Goal: Task Accomplishment & Management: Complete application form

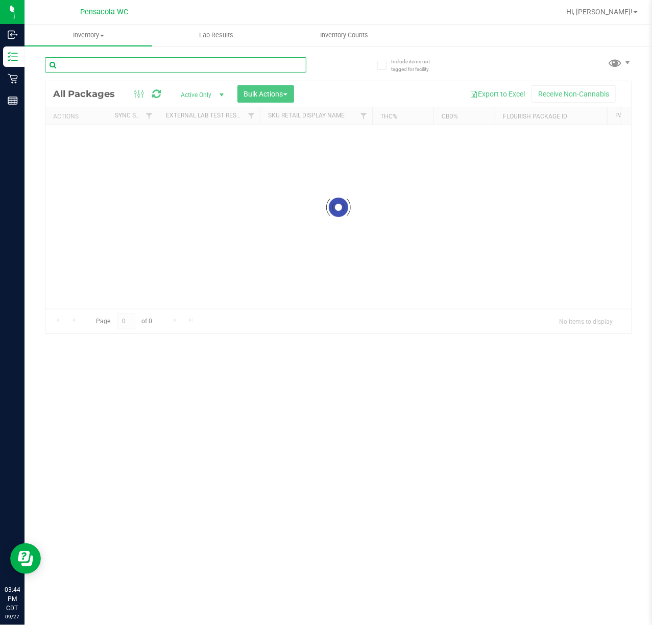
click at [137, 66] on input "text" at bounding box center [176, 64] width 262 height 15
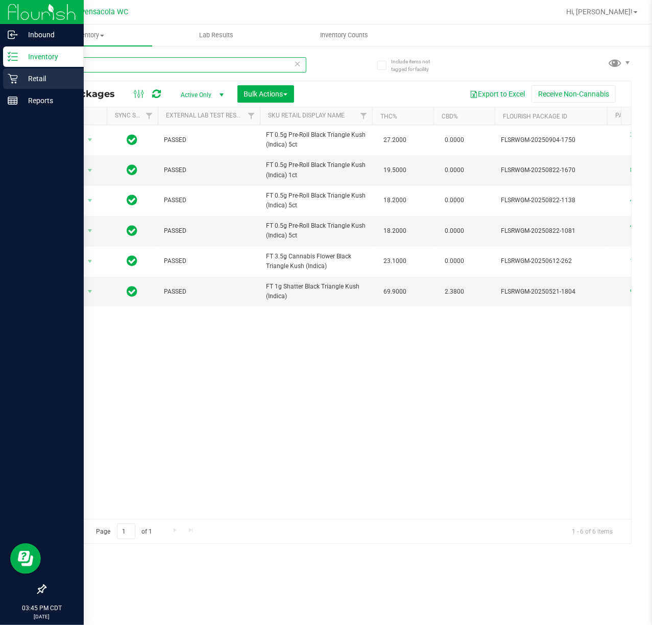
type input "blt"
click at [13, 78] on icon at bounding box center [13, 79] width 10 height 10
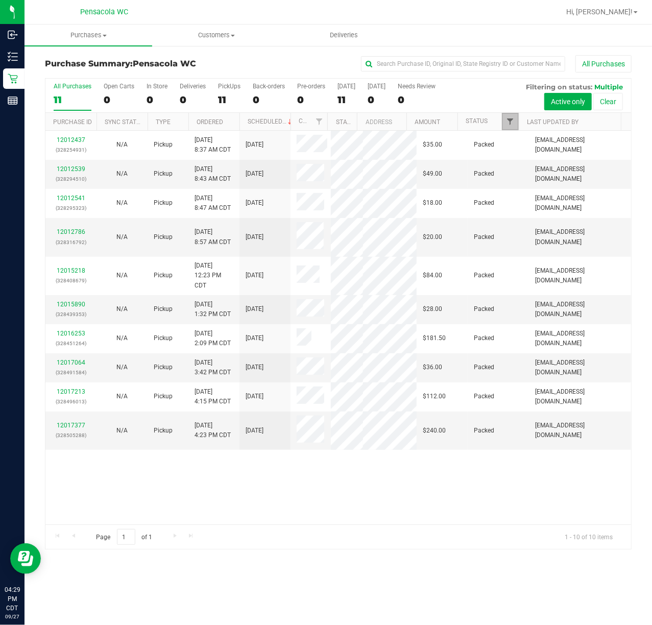
click at [512, 119] on span "Filter" at bounding box center [510, 122] width 8 height 8
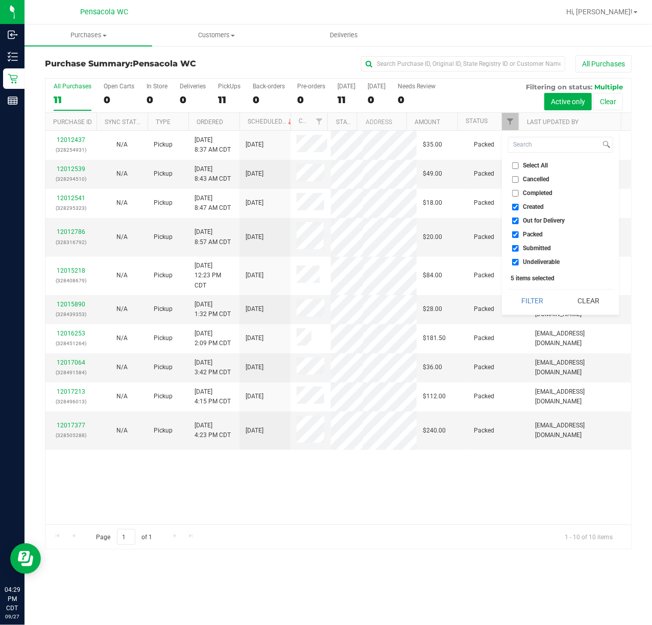
click at [512, 164] on input "Select All" at bounding box center [515, 165] width 7 height 7
checkbox input "true"
click at [512, 164] on input "Select All" at bounding box center [515, 165] width 7 height 7
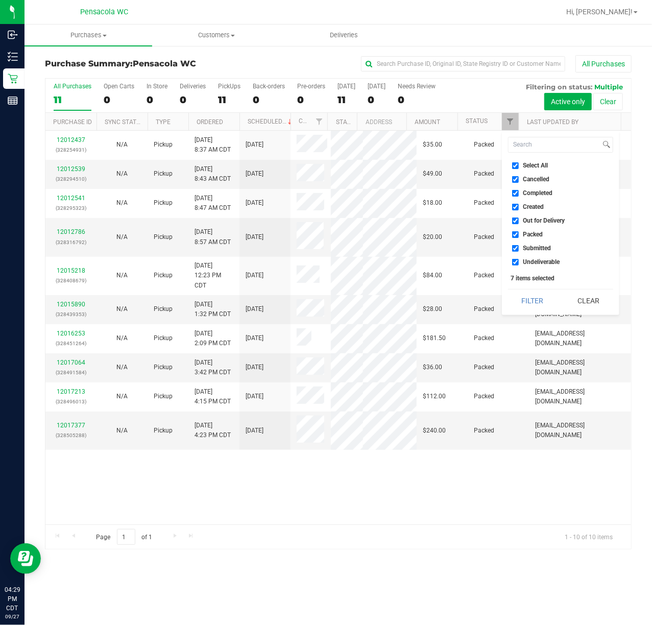
checkbox input "false"
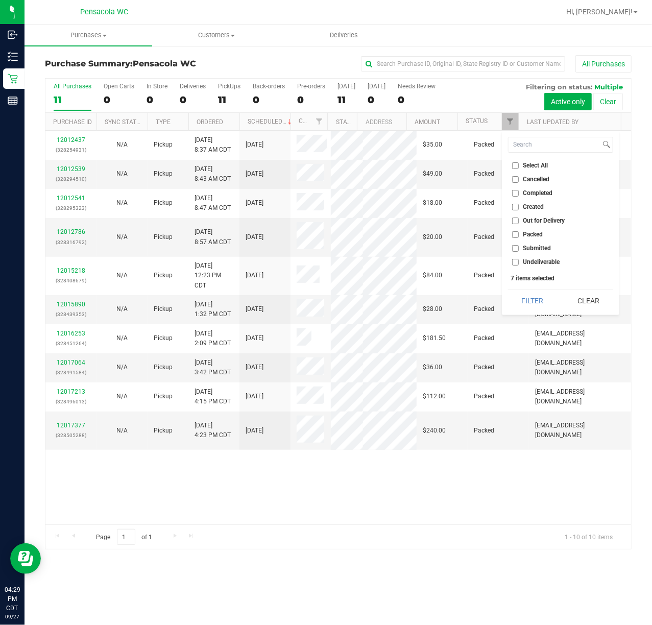
checkbox input "false"
click at [516, 248] on input "Submitted" at bounding box center [515, 248] width 7 height 7
checkbox input "true"
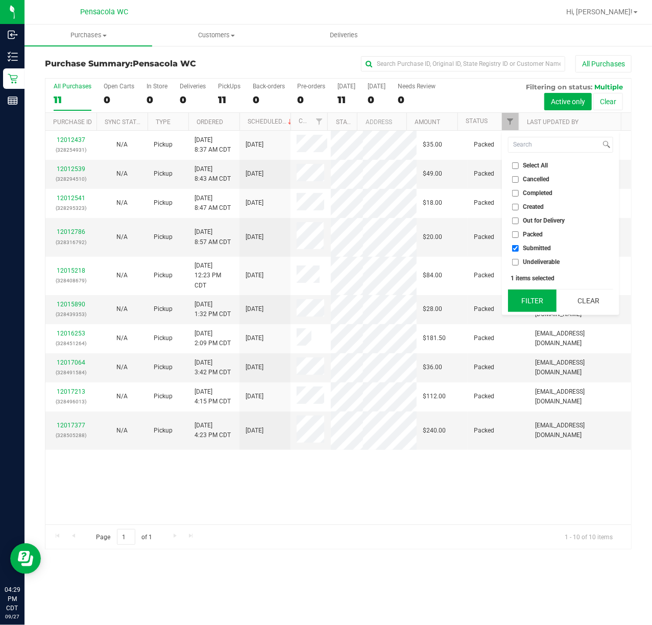
click at [536, 294] on button "Filter" at bounding box center [532, 301] width 49 height 22
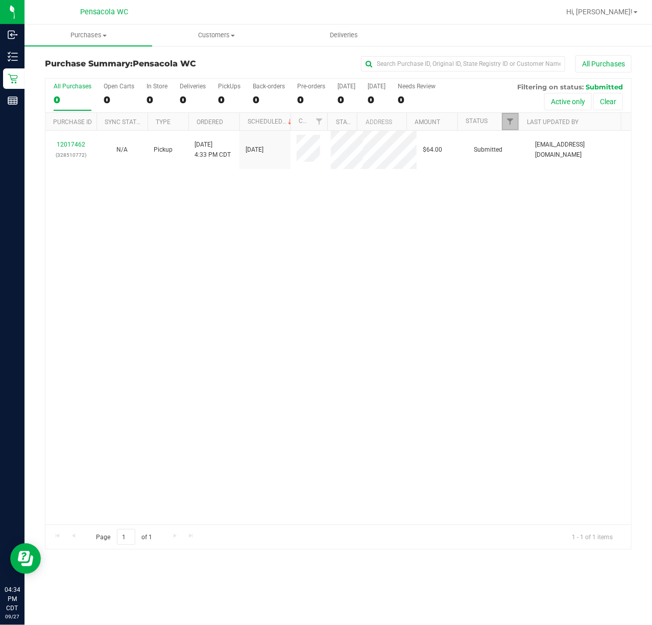
drag, startPoint x: 505, startPoint y: 119, endPoint x: 497, endPoint y: 119, distance: 8.2
click at [503, 119] on link "Filter" at bounding box center [510, 121] width 17 height 17
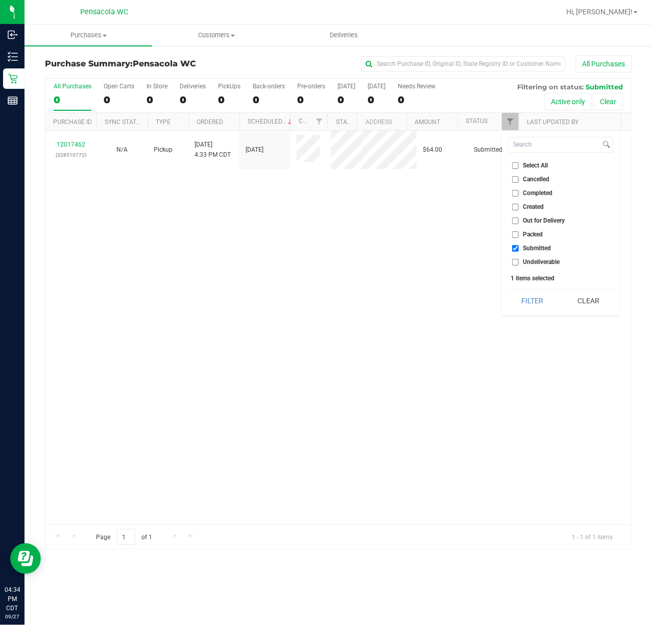
click at [518, 165] on input "Select All" at bounding box center [515, 165] width 7 height 7
checkbox input "true"
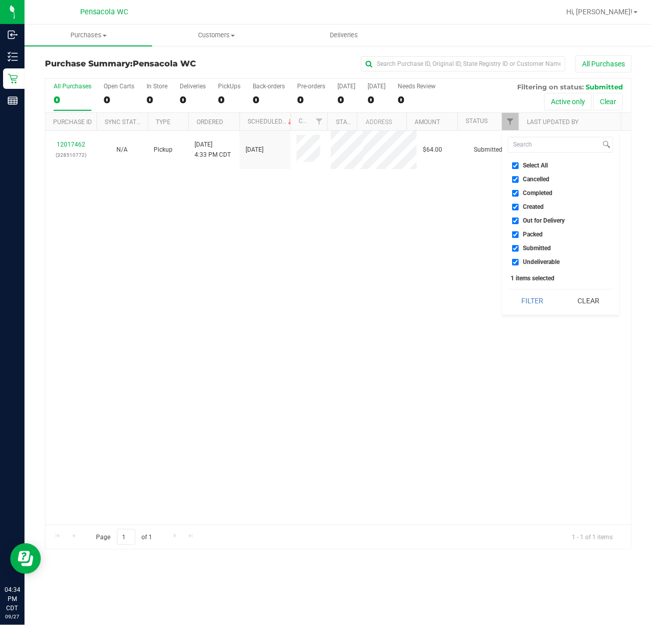
checkbox input "true"
click at [518, 165] on input "Select All" at bounding box center [515, 165] width 7 height 7
checkbox input "false"
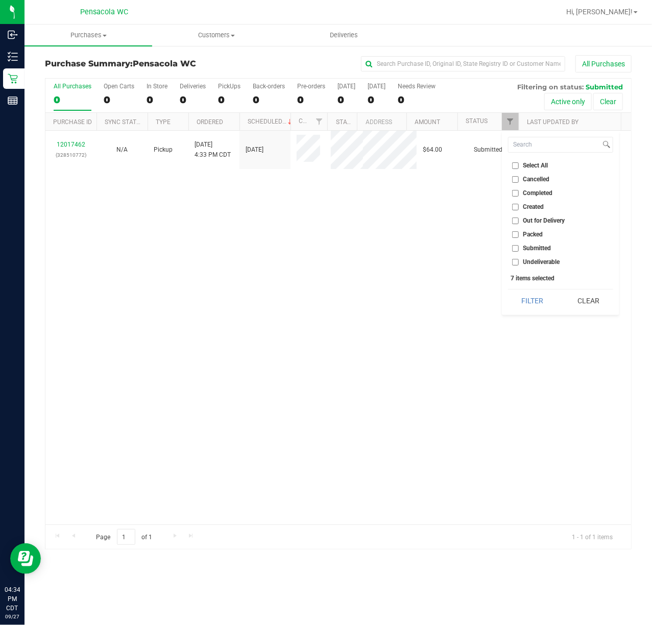
checkbox input "false"
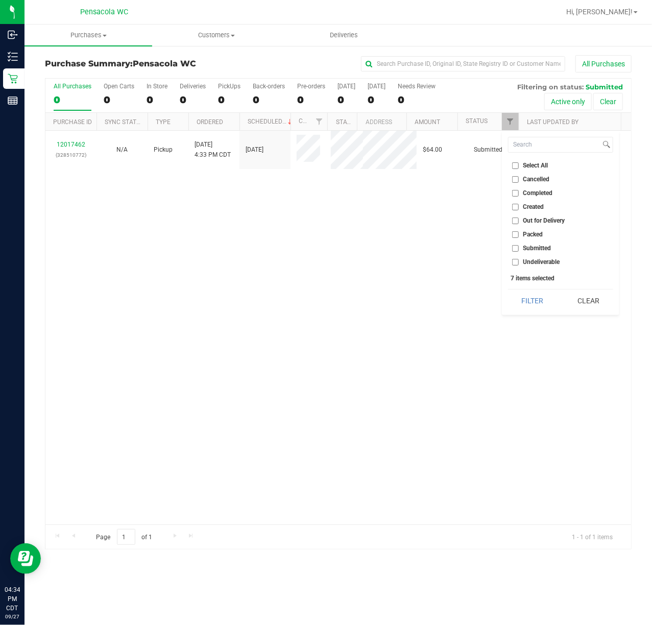
checkbox input "false"
click at [516, 249] on input "Submitted" at bounding box center [515, 248] width 7 height 7
checkbox input "true"
drag, startPoint x: 529, startPoint y: 297, endPoint x: 518, endPoint y: 291, distance: 13.3
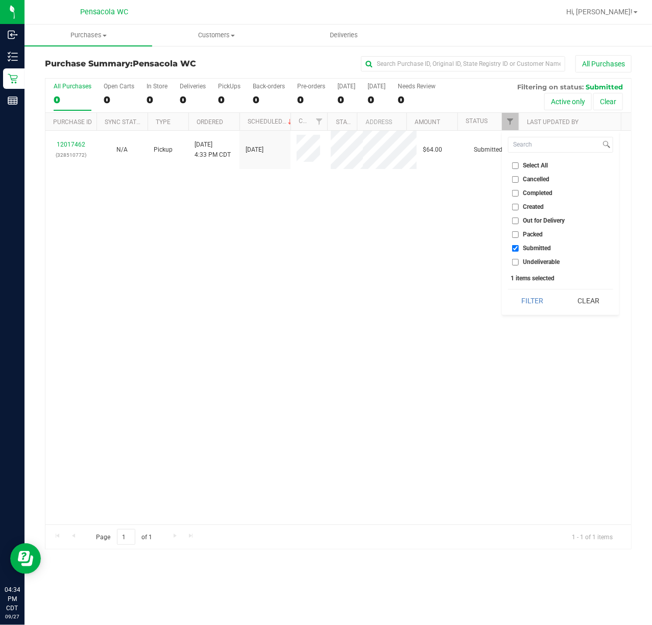
click at [530, 297] on button "Filter" at bounding box center [532, 301] width 49 height 22
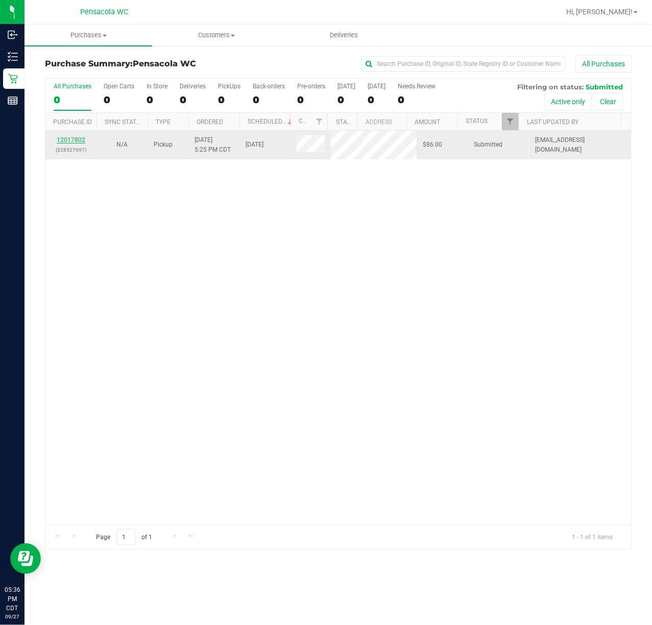
click at [76, 139] on link "12017802" at bounding box center [71, 139] width 29 height 7
click at [75, 136] on link "12017802" at bounding box center [71, 139] width 29 height 7
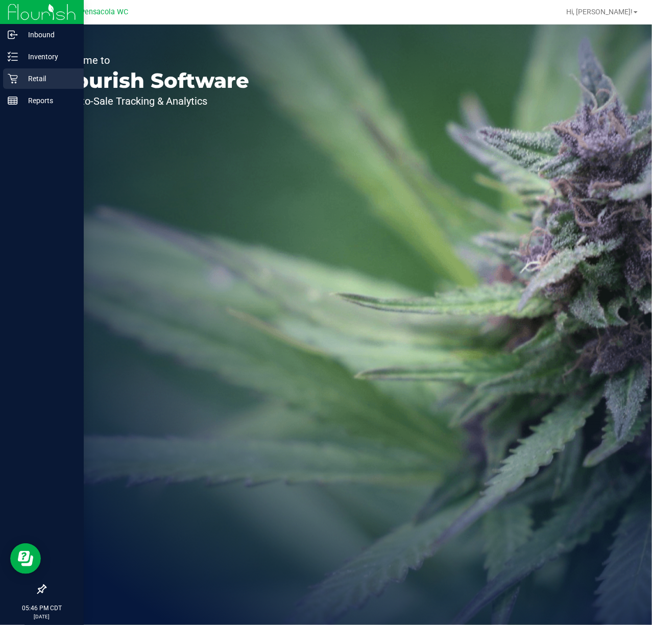
click at [31, 78] on p "Retail" at bounding box center [48, 79] width 61 height 12
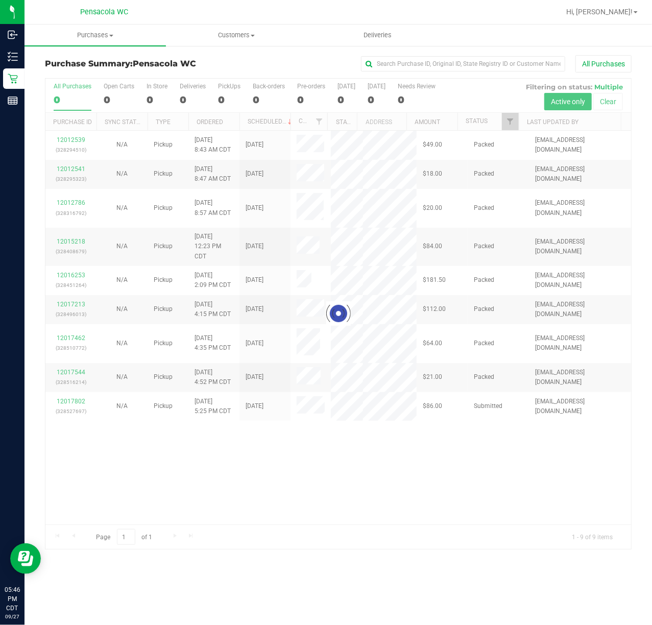
click at [512, 123] on div at bounding box center [338, 314] width 586 height 471
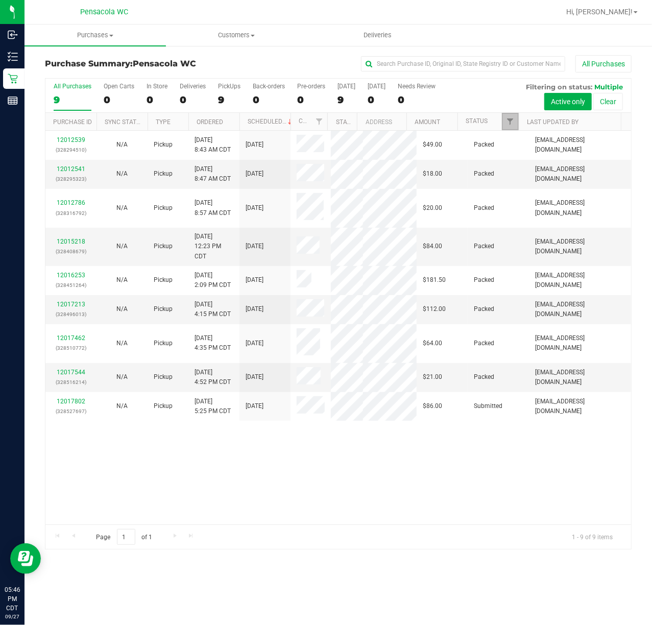
click at [511, 127] on link "Filter" at bounding box center [510, 121] width 17 height 17
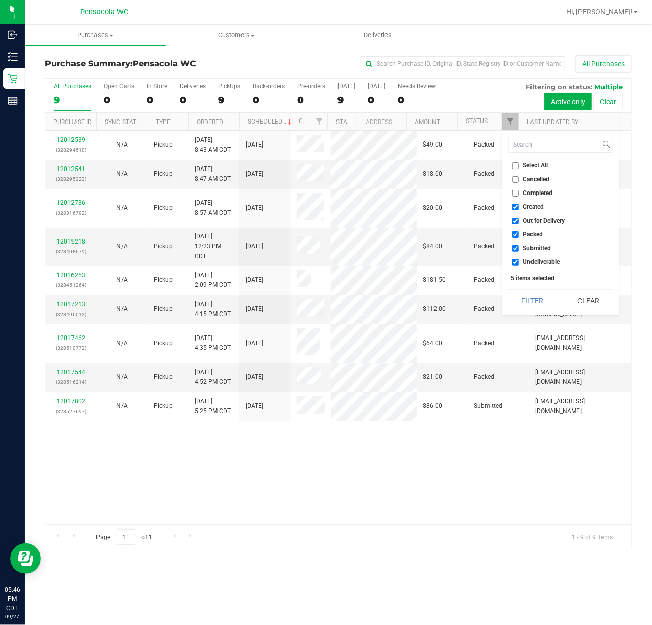
click at [520, 166] on label "Select All" at bounding box center [530, 165] width 36 height 7
click at [519, 166] on input "Select All" at bounding box center [515, 165] width 7 height 7
checkbox input "true"
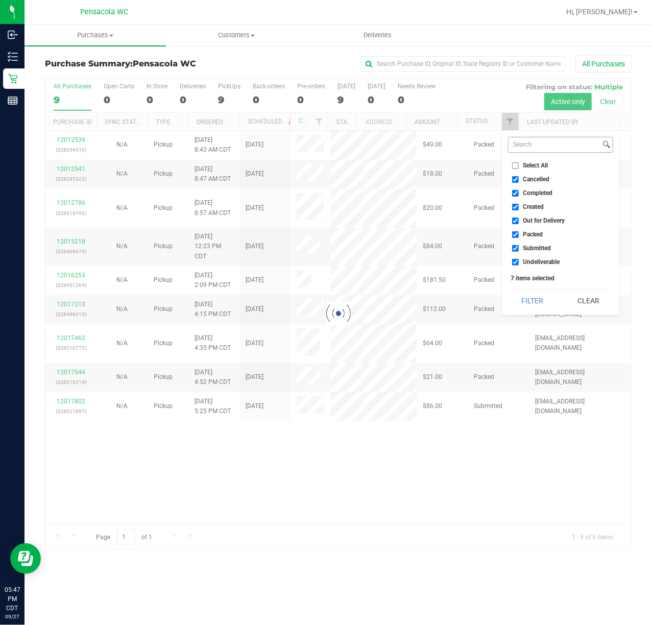
checkbox input "false"
checkbox input "true"
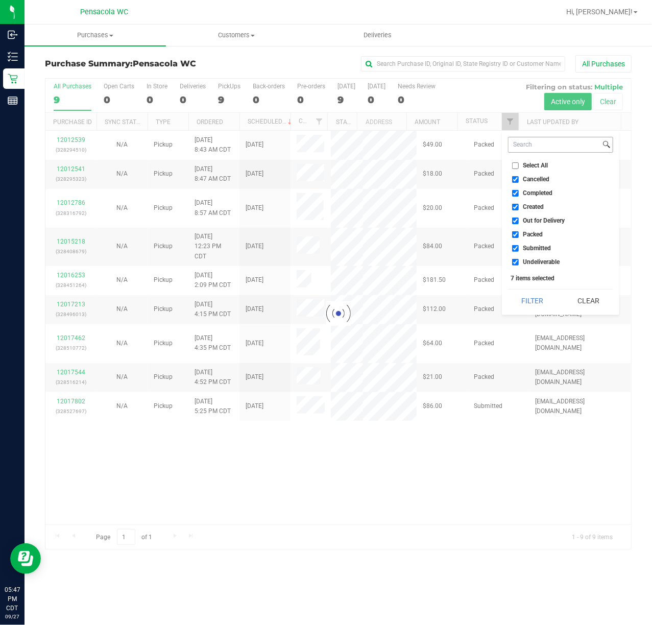
checkbox input "true"
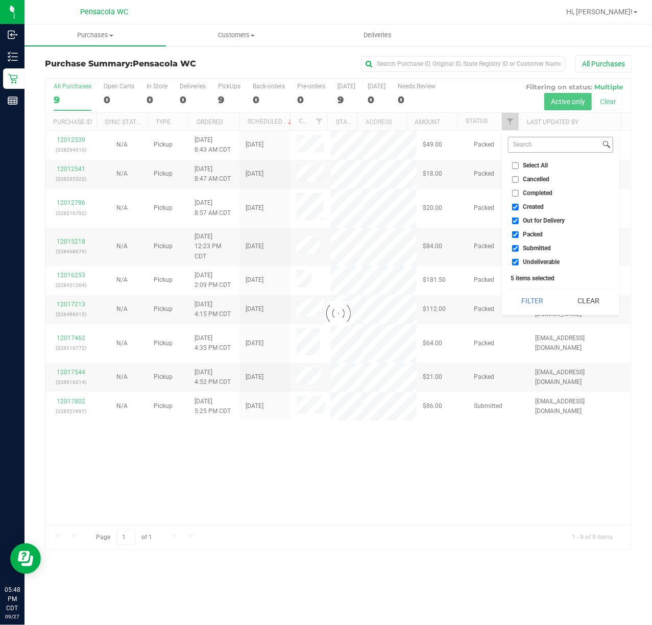
checkbox input "true"
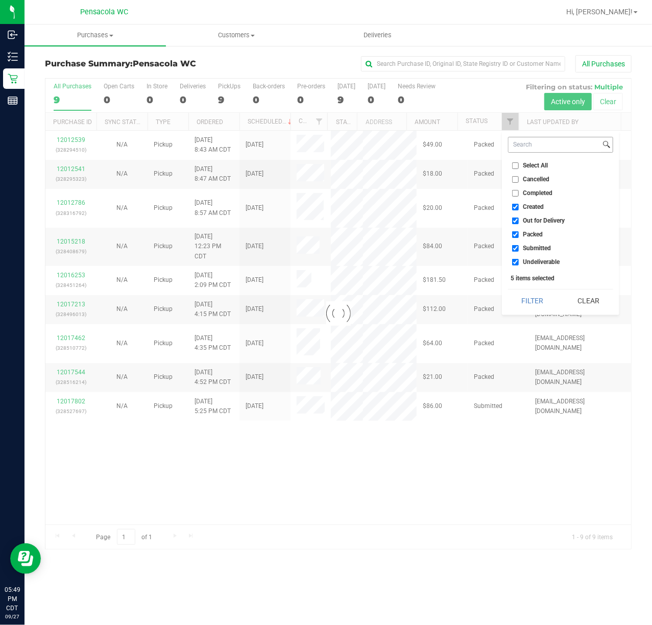
checkbox input "true"
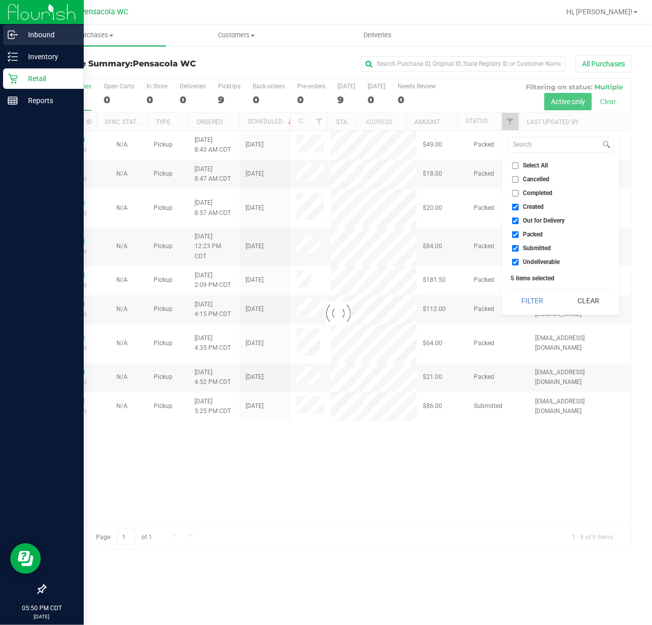
checkbox input "true"
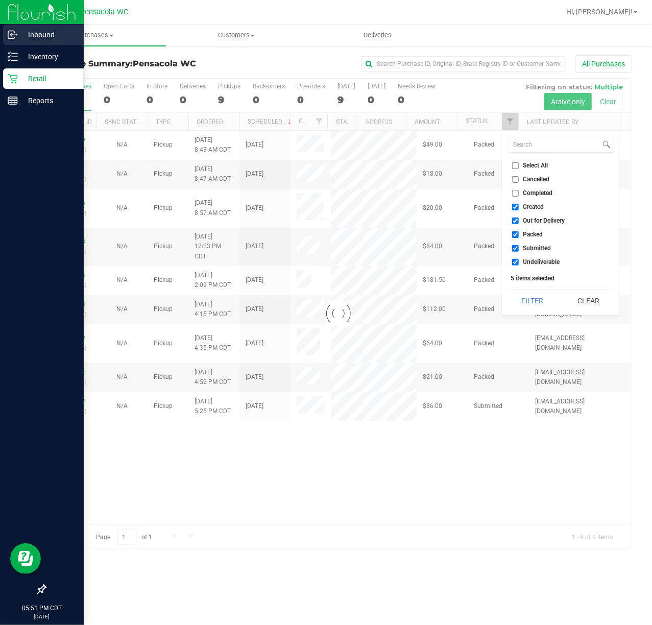
checkbox input "true"
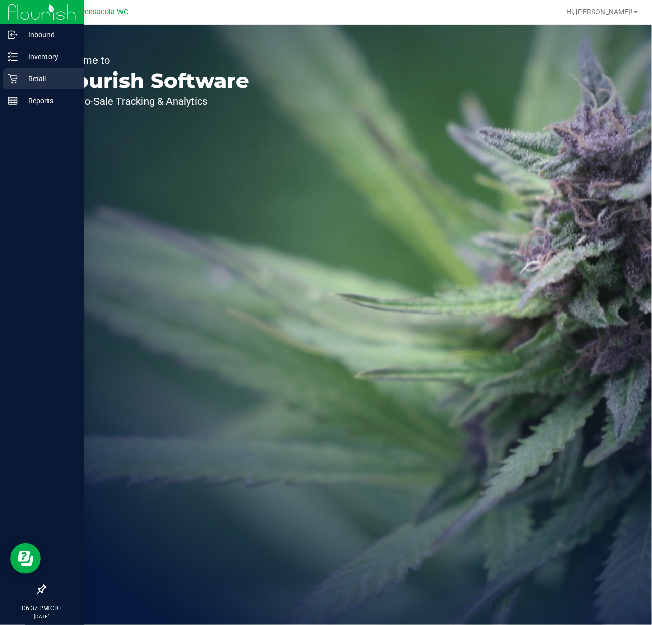
click at [17, 82] on icon at bounding box center [13, 79] width 10 height 10
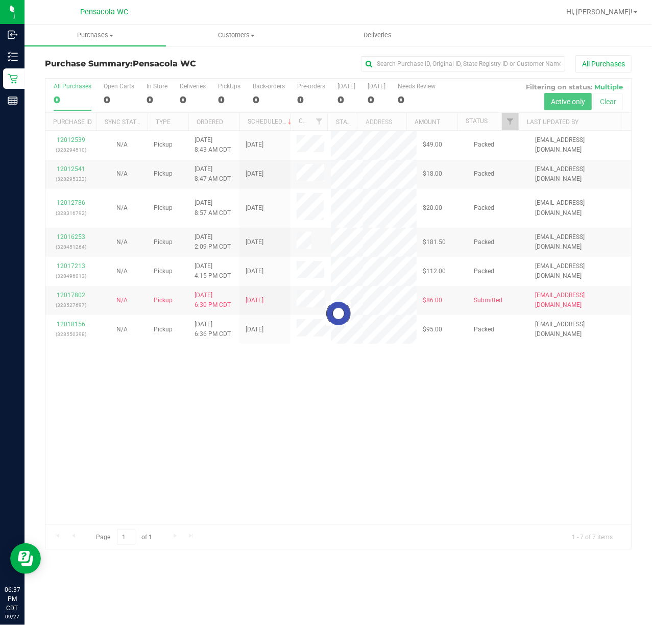
click at [519, 125] on div at bounding box center [338, 314] width 586 height 471
click at [511, 125] on div at bounding box center [338, 314] width 586 height 471
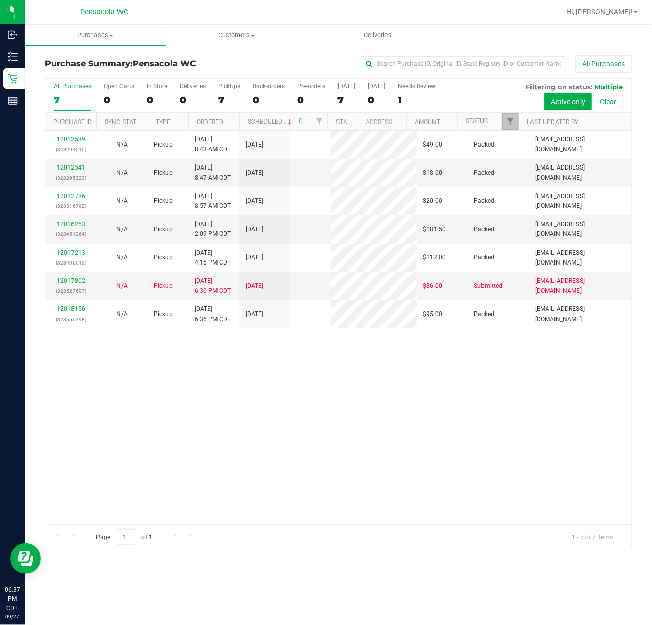
click at [511, 125] on span "Filter" at bounding box center [510, 122] width 8 height 8
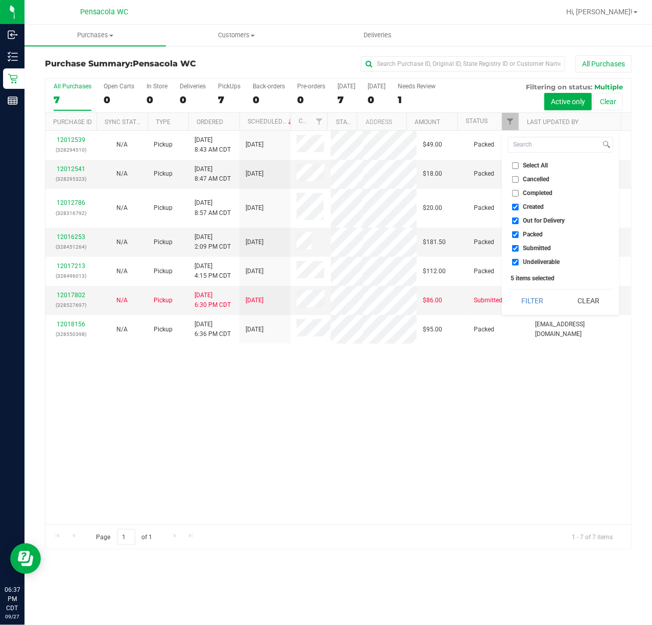
click at [511, 165] on li "Select All" at bounding box center [560, 165] width 105 height 11
click at [517, 165] on input "Select All" at bounding box center [515, 165] width 7 height 7
checkbox input "true"
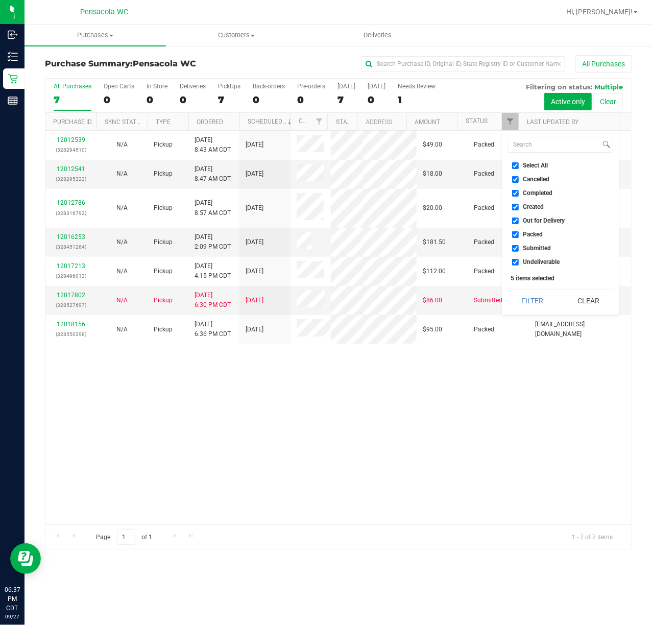
checkbox input "true"
click at [517, 165] on input "Select All" at bounding box center [515, 165] width 7 height 7
checkbox input "false"
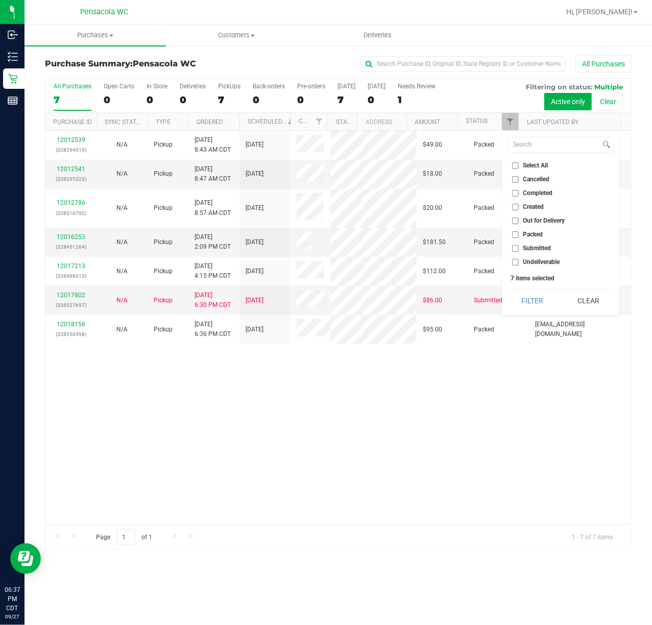
checkbox input "false"
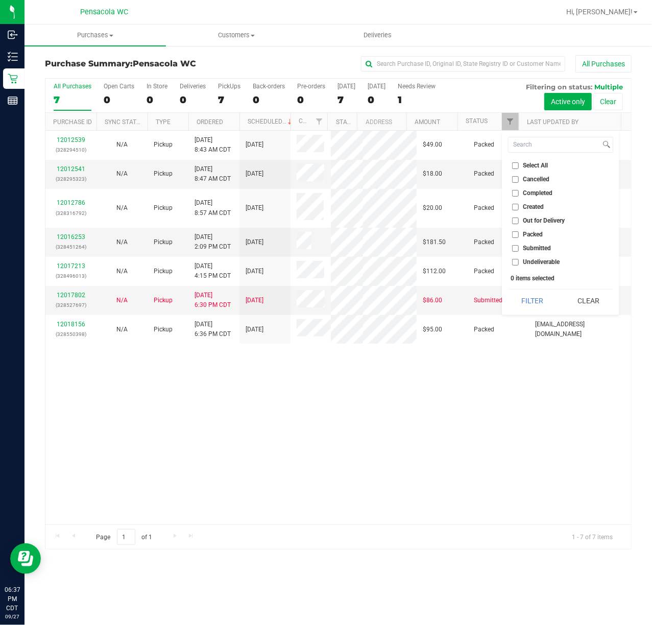
click at [512, 247] on input "Submitted" at bounding box center [515, 248] width 7 height 7
checkbox input "true"
click at [528, 295] on button "Filter" at bounding box center [532, 301] width 49 height 22
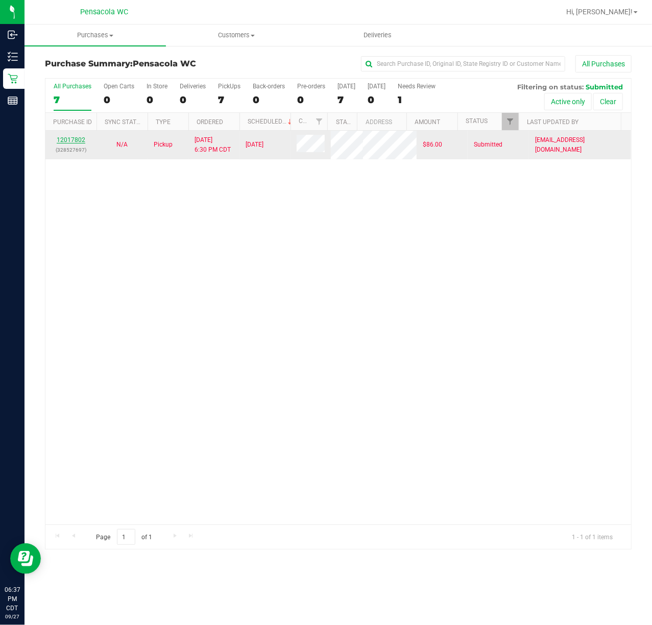
click at [74, 136] on link "12017802" at bounding box center [71, 139] width 29 height 7
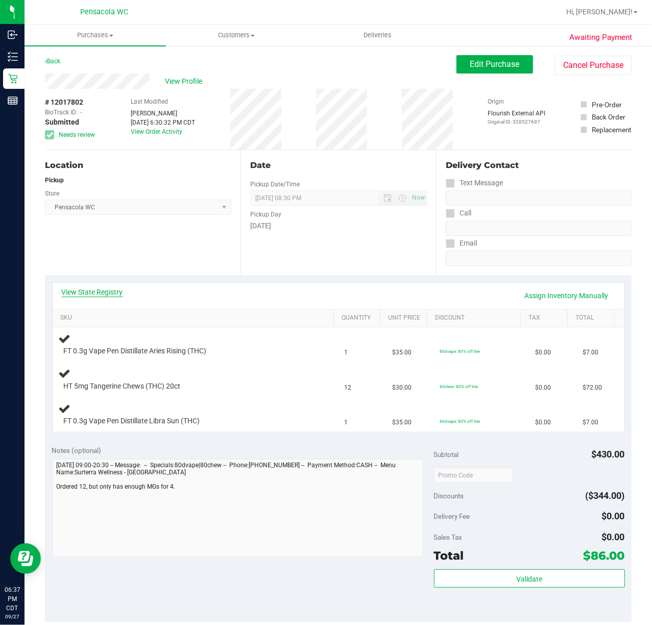
click at [100, 291] on link "View State Registry" at bounding box center [92, 292] width 61 height 10
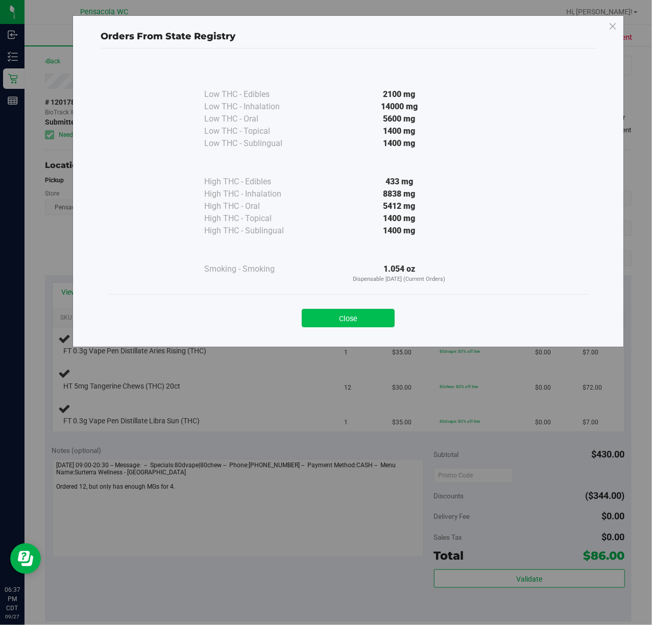
click at [369, 313] on button "Close" at bounding box center [348, 318] width 93 height 18
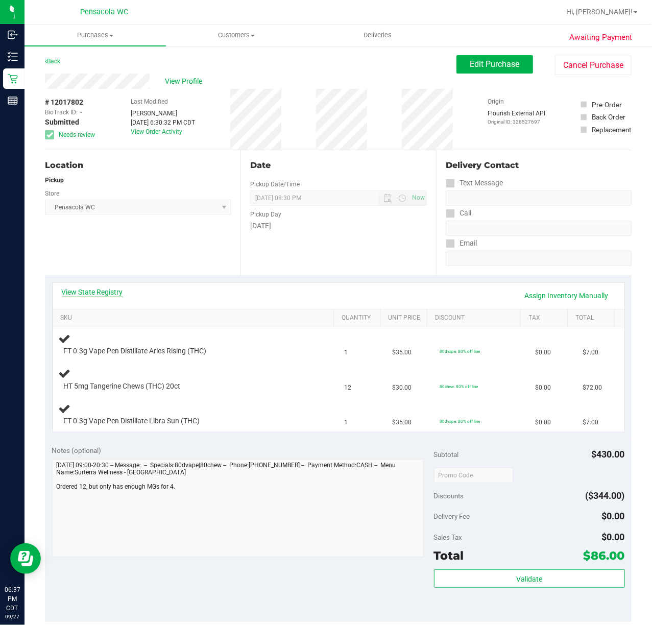
click at [109, 291] on link "View State Registry" at bounding box center [92, 292] width 61 height 10
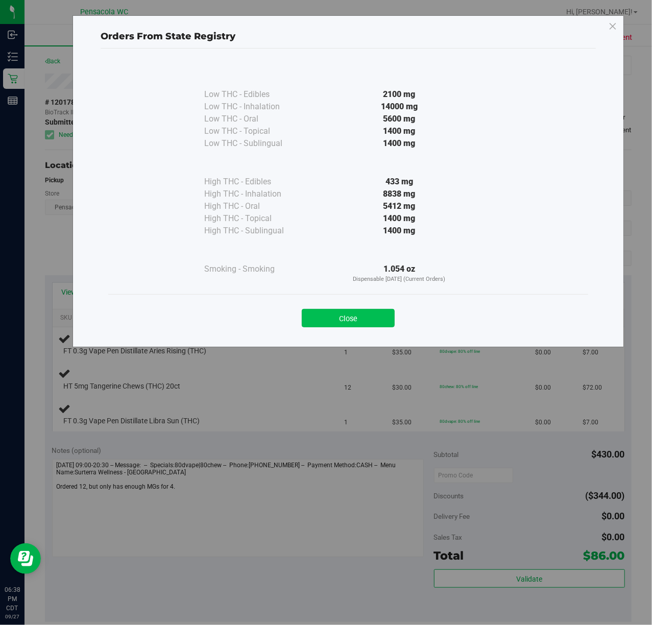
click at [336, 315] on button "Close" at bounding box center [348, 318] width 93 height 18
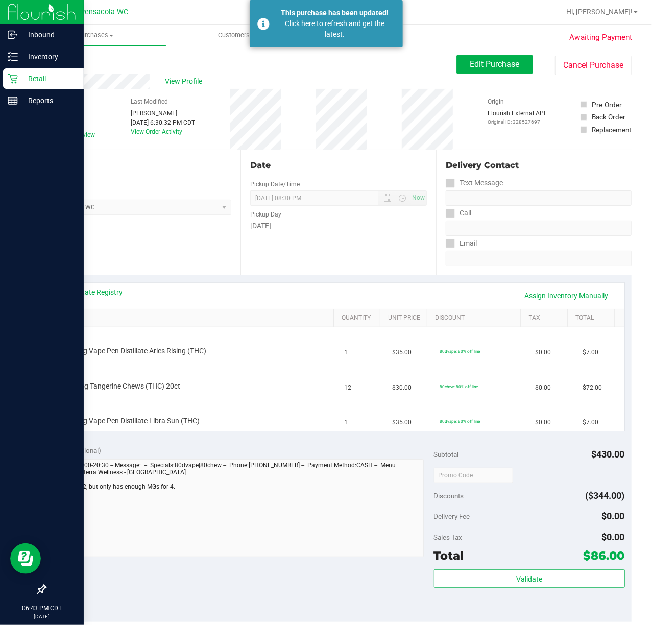
click at [20, 80] on p "Retail" at bounding box center [48, 79] width 61 height 12
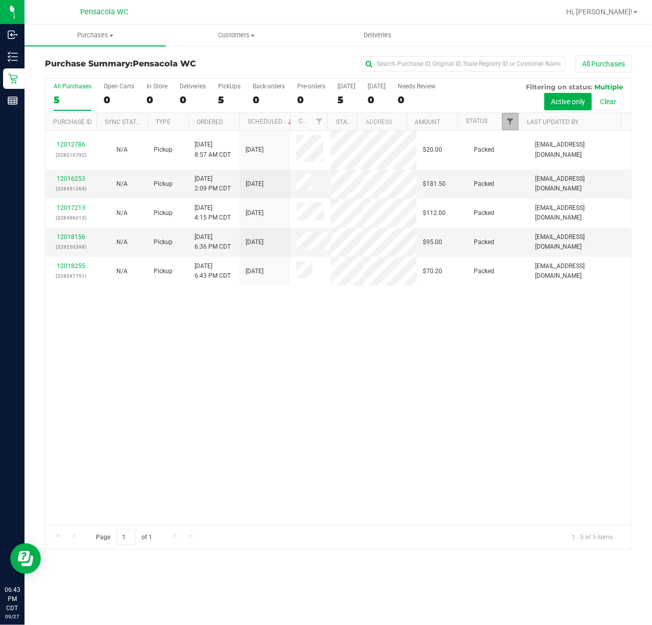
click at [512, 121] on span "Filter" at bounding box center [510, 122] width 8 height 8
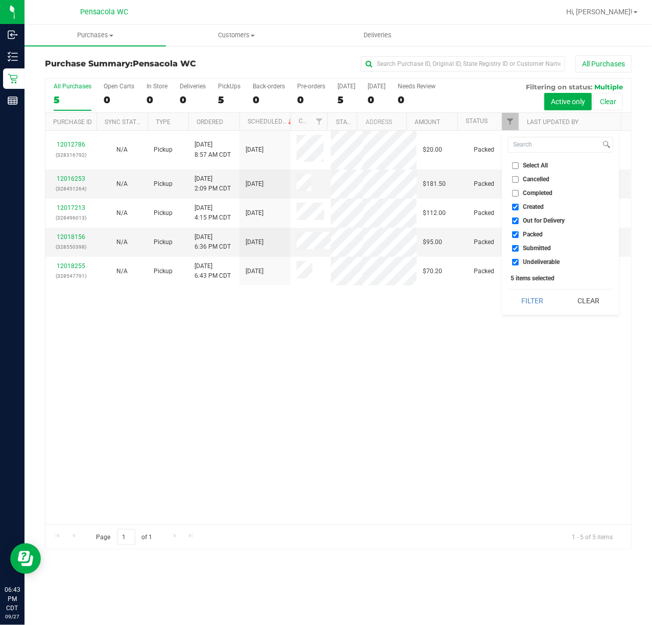
click at [514, 166] on input "Select All" at bounding box center [515, 165] width 7 height 7
checkbox input "true"
click at [514, 160] on li "Select All" at bounding box center [560, 165] width 105 height 11
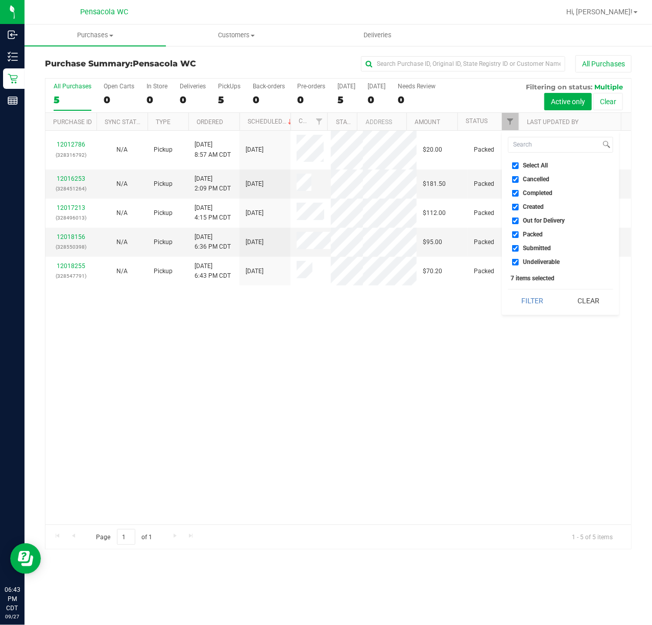
click at [516, 168] on input "Select All" at bounding box center [515, 165] width 7 height 7
checkbox input "false"
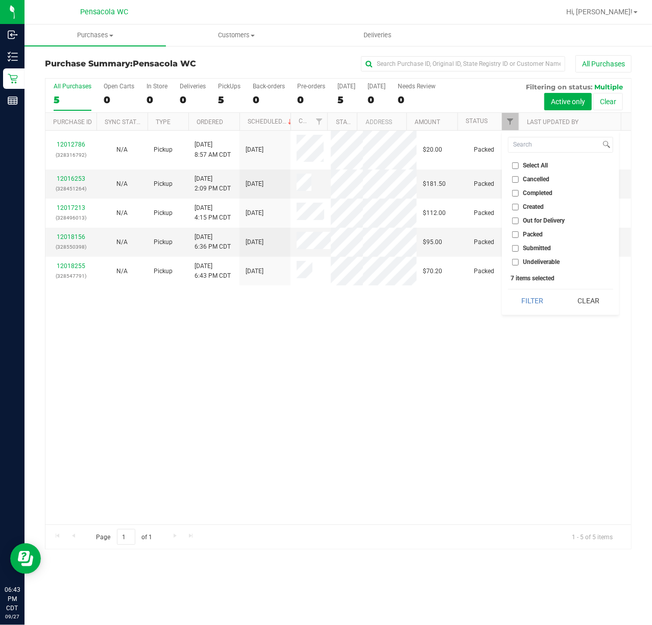
checkbox input "false"
click at [513, 250] on input "Submitted" at bounding box center [515, 248] width 7 height 7
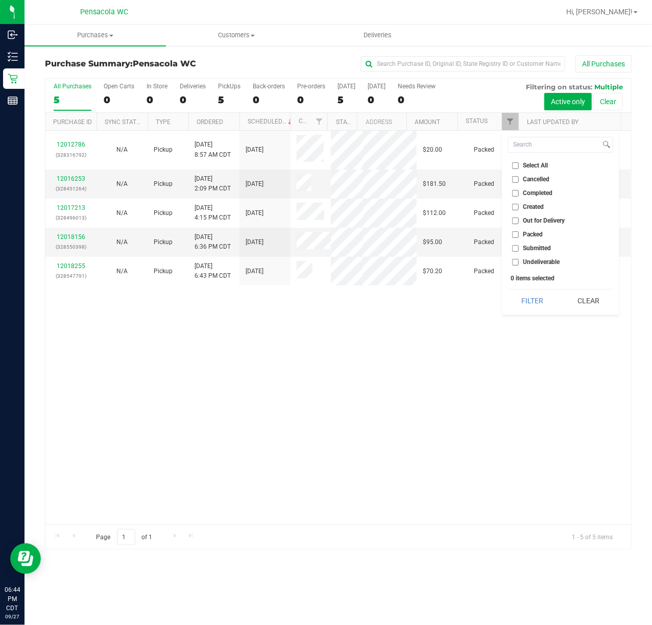
checkbox input "true"
click at [524, 301] on button "Filter" at bounding box center [532, 301] width 49 height 22
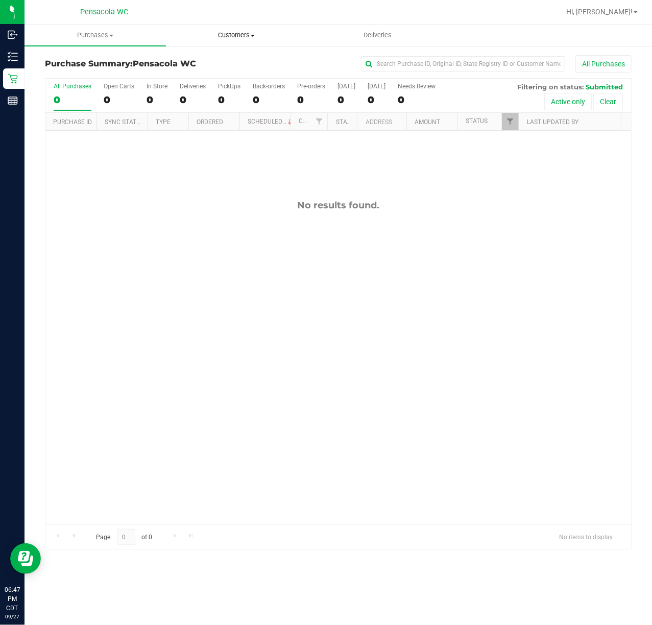
click at [227, 35] on span "Customers" at bounding box center [237, 35] width 141 height 9
click at [194, 29] on uib-tab-heading "Customers All customers Add a new customer All physicians" at bounding box center [237, 35] width 142 height 21
click at [229, 36] on span "Customers" at bounding box center [237, 35] width 142 height 9
click at [233, 60] on span "All customers" at bounding box center [203, 61] width 74 height 9
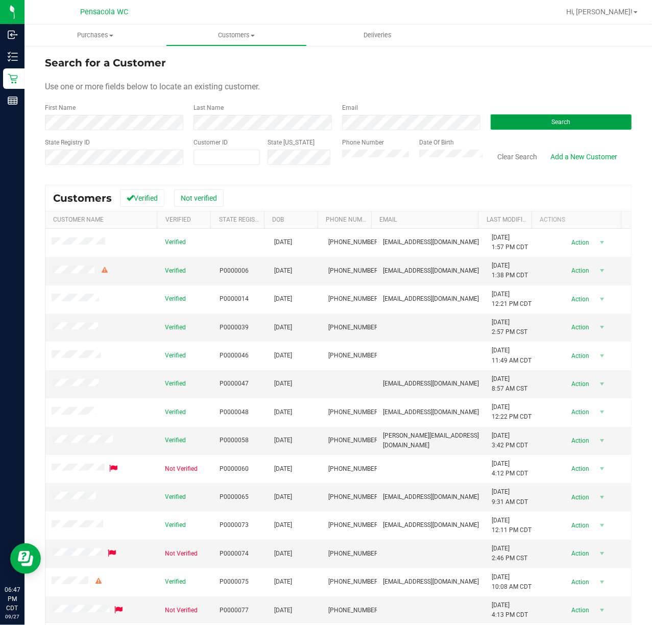
click at [504, 118] on button "Search" at bounding box center [561, 121] width 141 height 15
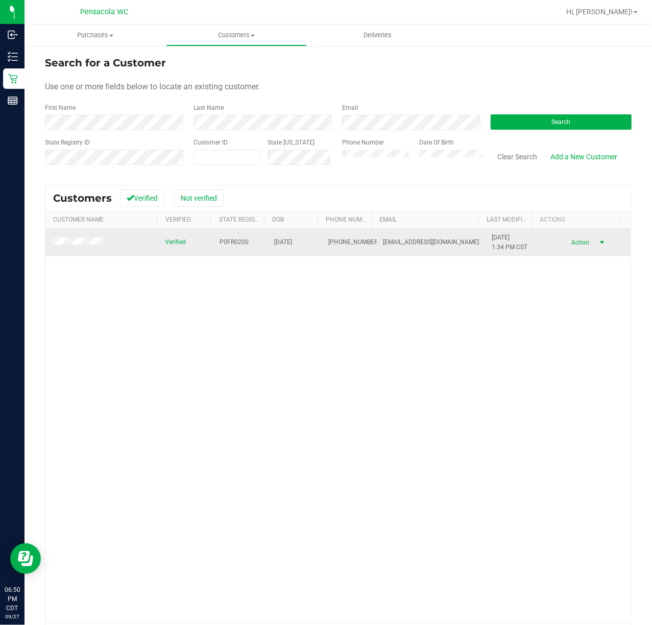
click at [563, 242] on span "Action" at bounding box center [579, 243] width 33 height 14
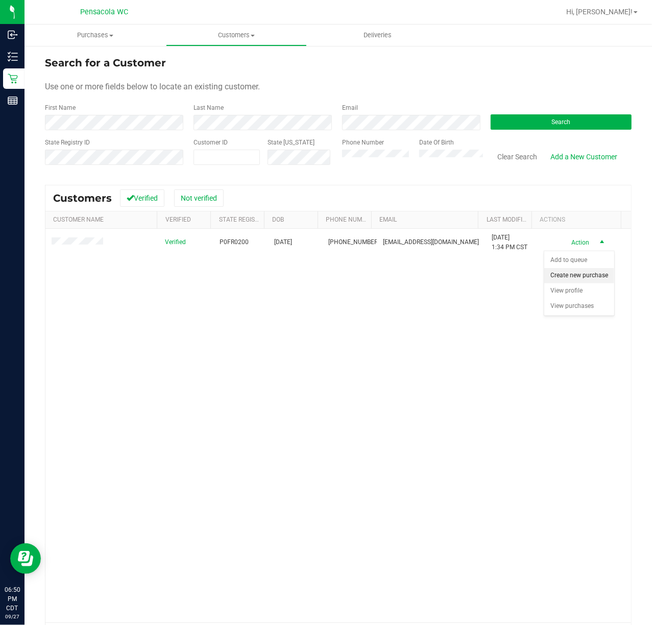
click at [558, 276] on li "Create new purchase" at bounding box center [580, 275] width 70 height 15
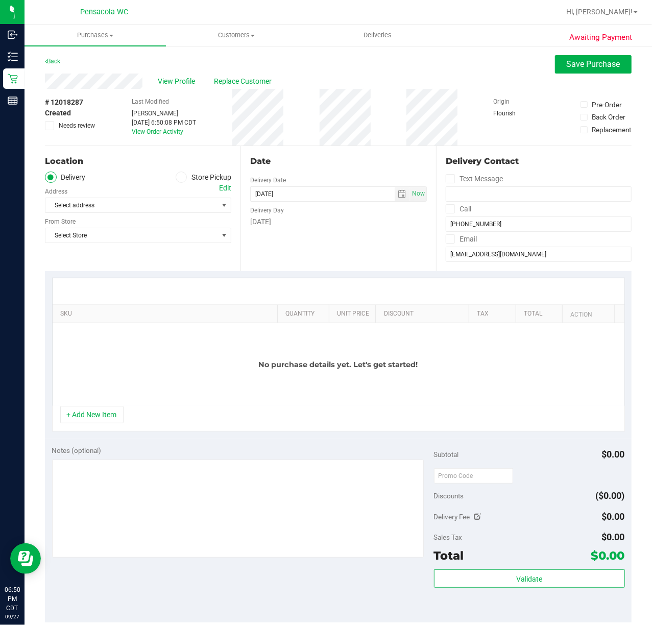
click at [178, 177] on icon at bounding box center [181, 177] width 6 height 0
click at [0, 0] on input "Store Pickup" at bounding box center [0, 0] width 0 height 0
click at [161, 203] on span "Select Store" at bounding box center [131, 205] width 173 height 14
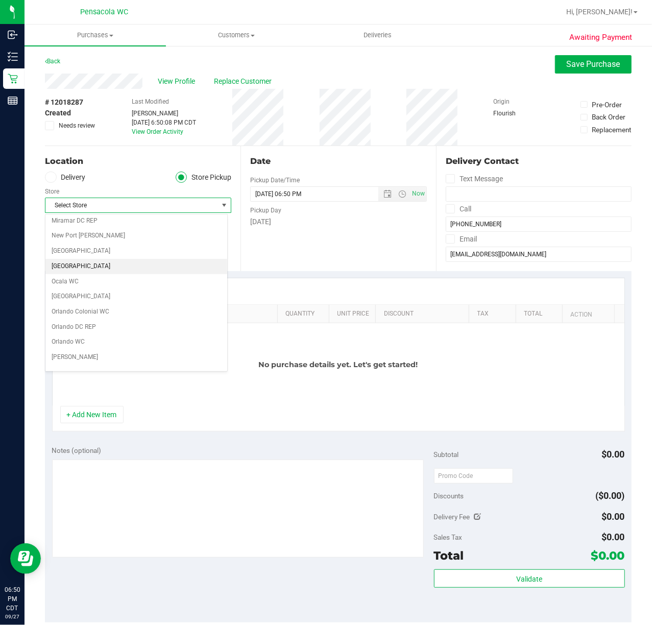
scroll to position [477, 0]
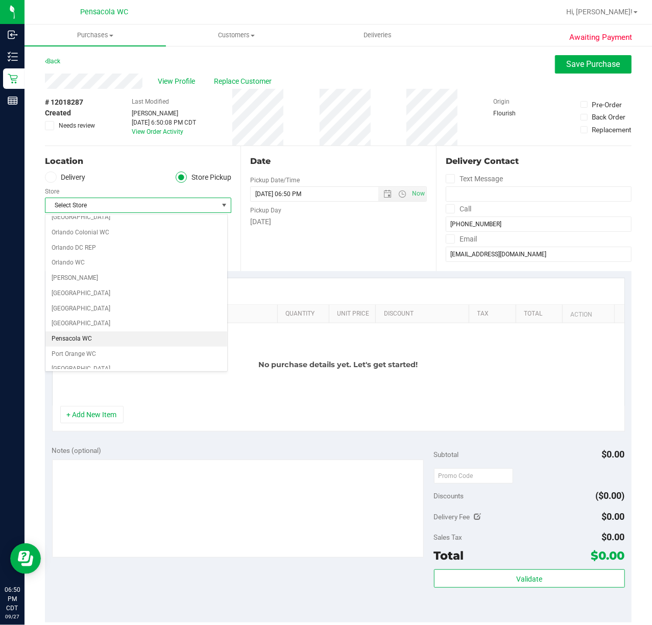
click at [74, 347] on li "Pensacola WC" at bounding box center [136, 339] width 182 height 15
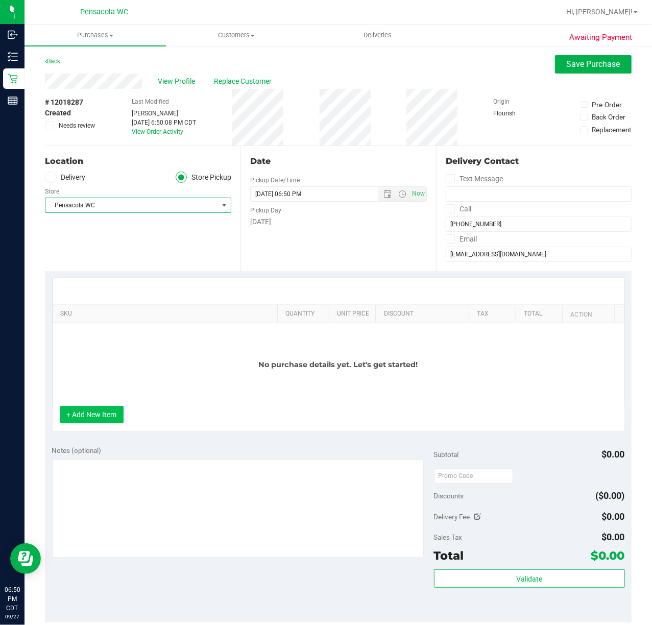
click at [88, 411] on button "+ Add New Item" at bounding box center [91, 414] width 63 height 17
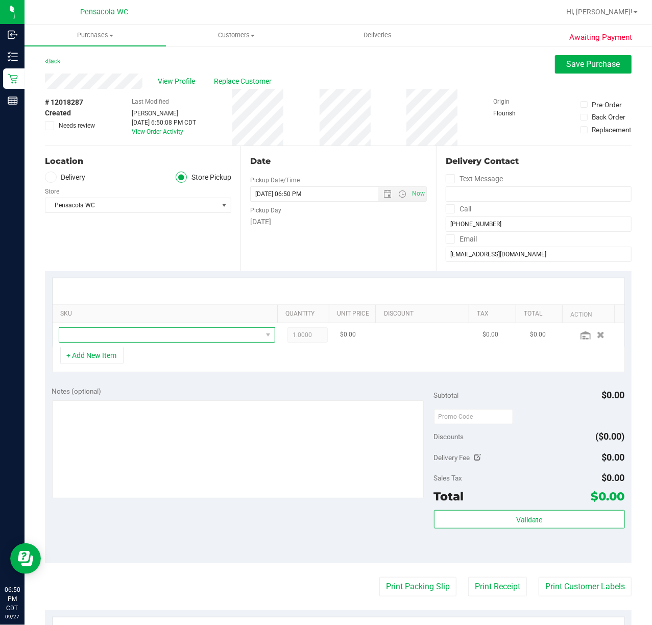
click at [111, 337] on span "NO DATA FOUND" at bounding box center [160, 335] width 203 height 14
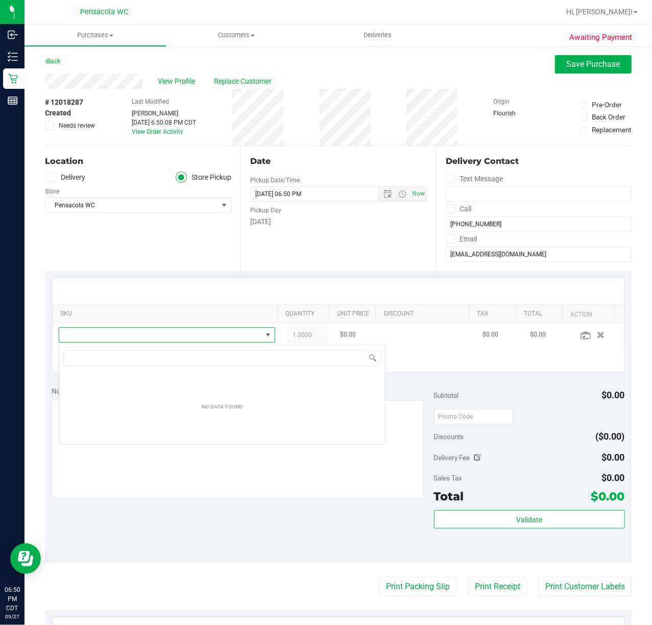
scroll to position [15, 207]
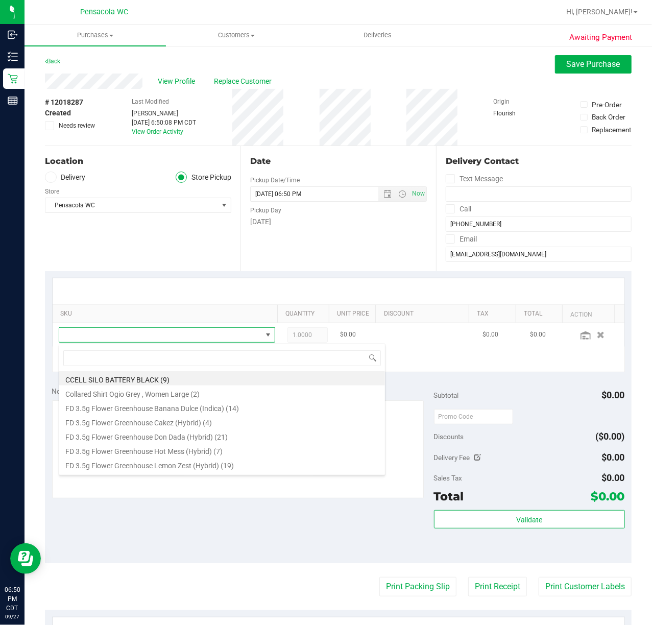
click at [111, 337] on span at bounding box center [160, 335] width 203 height 14
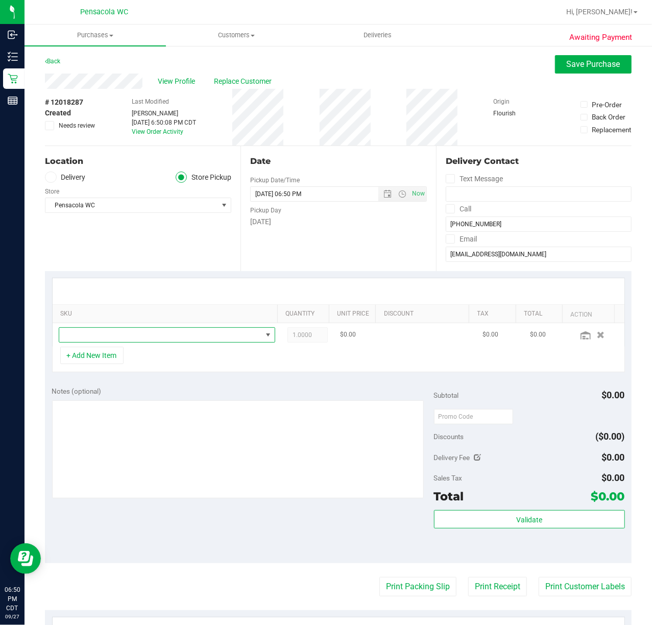
click at [156, 338] on span "NO DATA FOUND" at bounding box center [160, 335] width 203 height 14
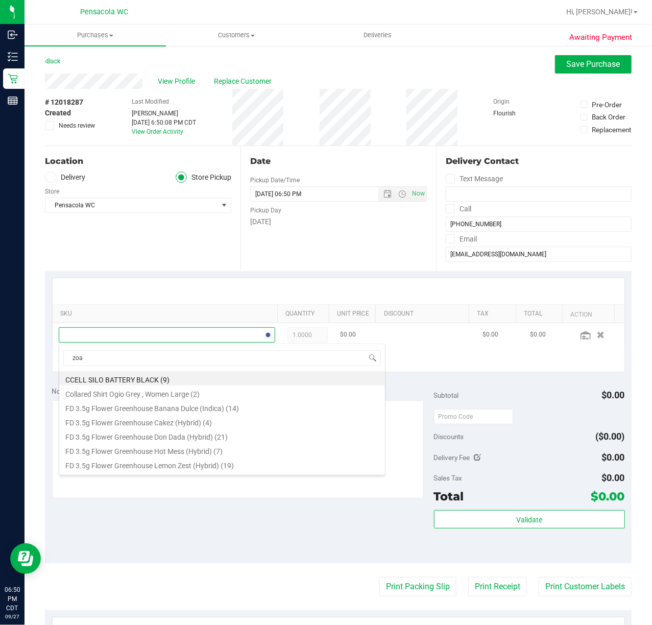
type input "zoap"
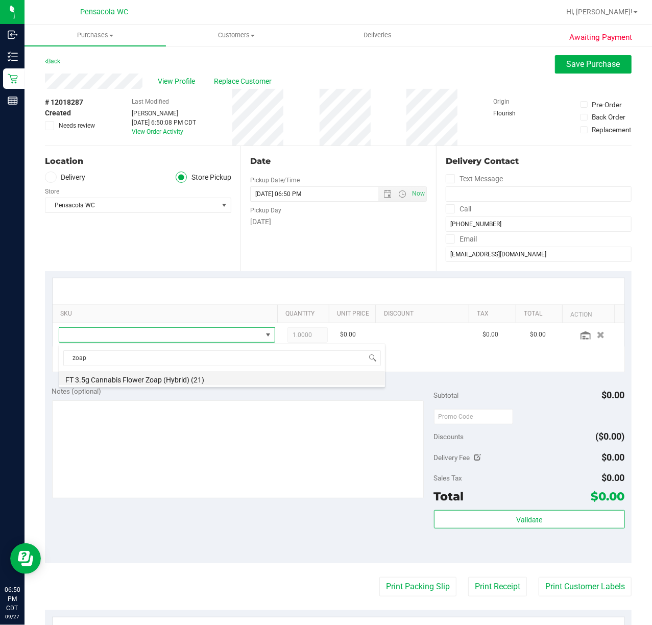
click at [148, 376] on li "FT 3.5g Cannabis Flower Zoap (Hybrid) (21)" at bounding box center [222, 378] width 326 height 14
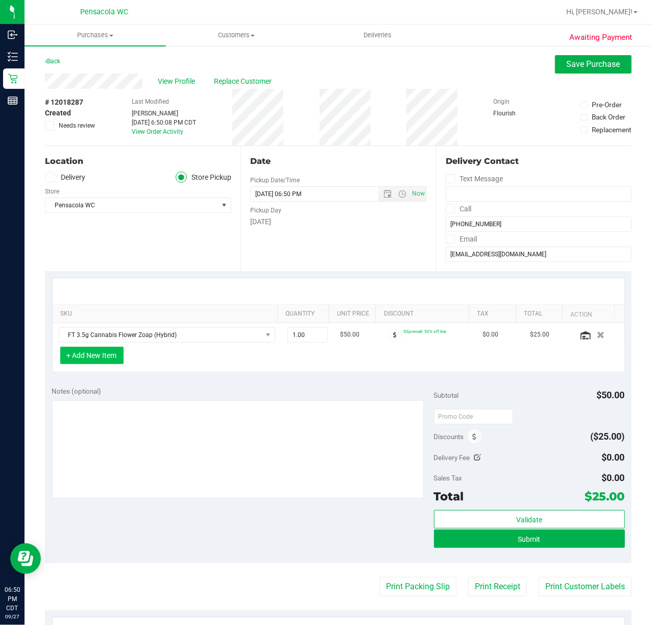
click at [91, 358] on button "+ Add New Item" at bounding box center [91, 355] width 63 height 17
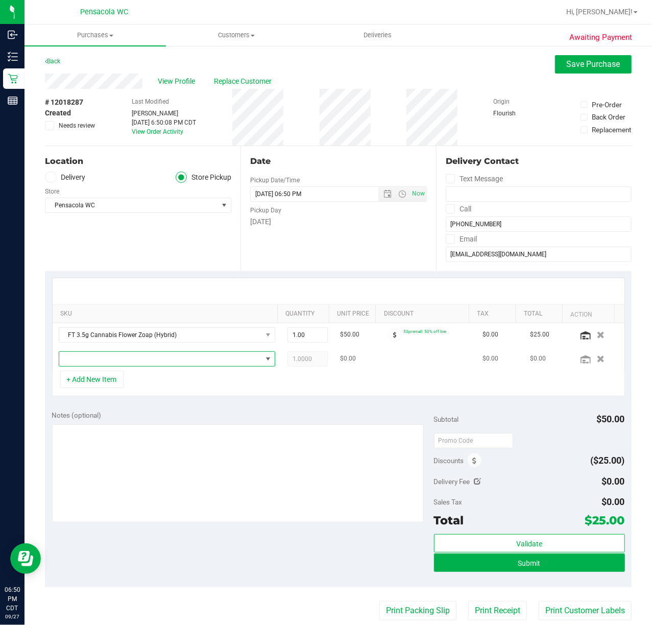
click at [99, 362] on span "NO DATA FOUND" at bounding box center [160, 359] width 203 height 14
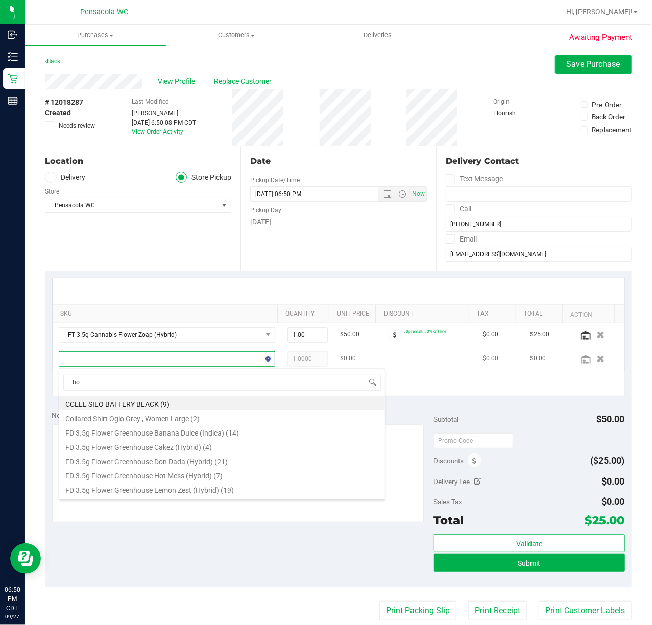
type input "bos"
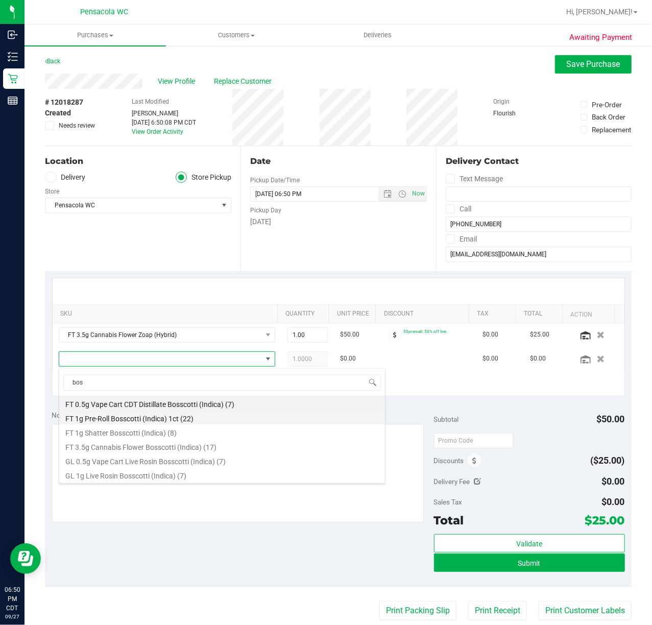
click at [133, 416] on li "FT 1g Pre-Roll Bosscotti (Indica) 1ct (22)" at bounding box center [222, 417] width 326 height 14
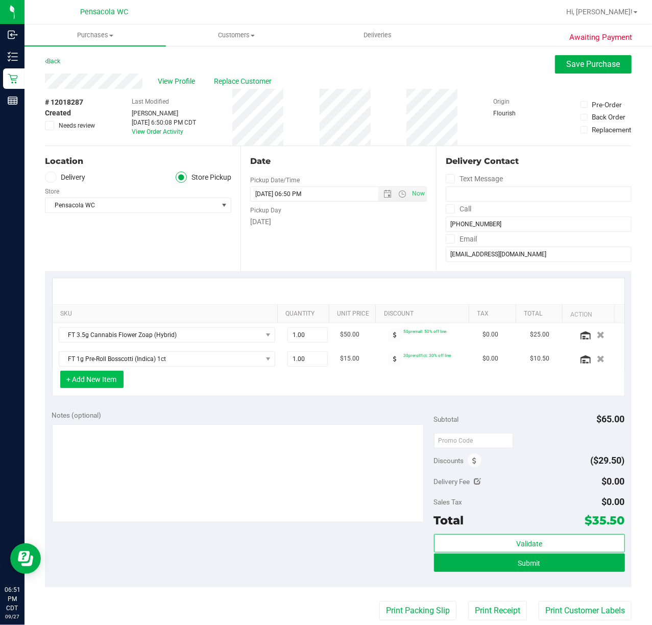
click at [96, 387] on button "+ Add New Item" at bounding box center [91, 379] width 63 height 17
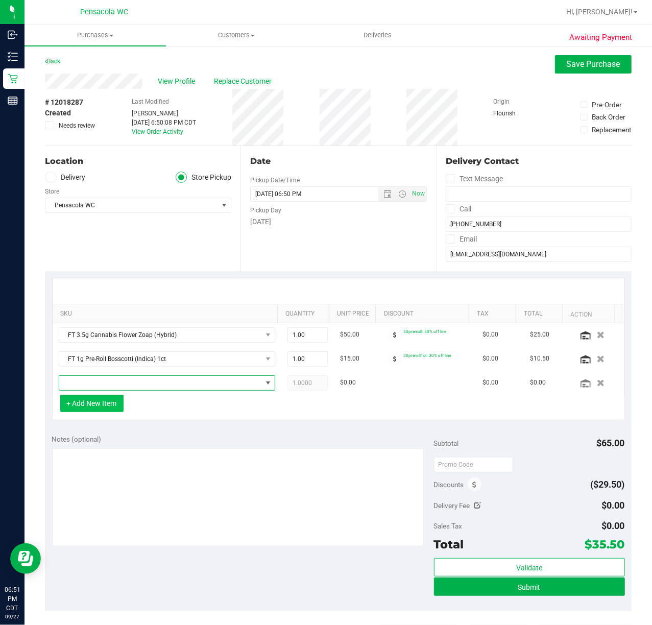
click at [96, 387] on span "NO DATA FOUND" at bounding box center [160, 383] width 203 height 14
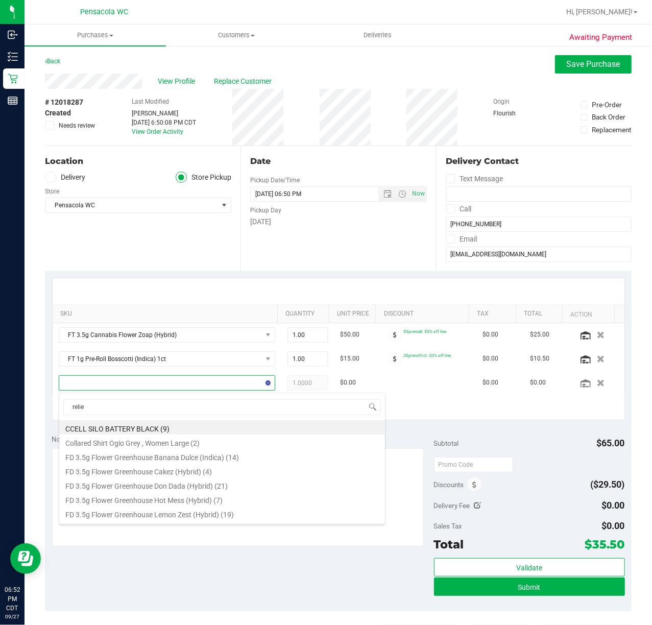
type input "relief"
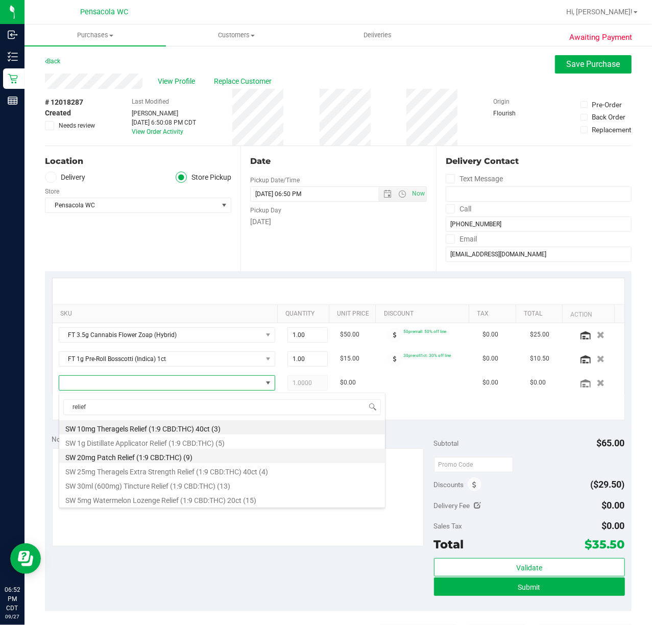
click at [131, 457] on li "SW 20mg Patch Relief (1:9 CBD:THC) (9)" at bounding box center [222, 456] width 326 height 14
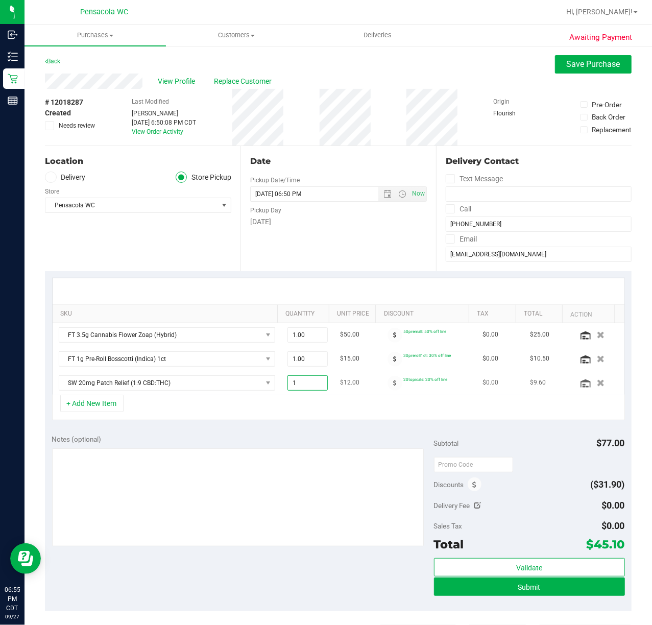
drag, startPoint x: 287, startPoint y: 386, endPoint x: 295, endPoint y: 387, distance: 8.7
click at [288, 386] on span "1.00 1" at bounding box center [308, 383] width 40 height 15
type input "2"
type input "2.00"
click at [297, 405] on div "+ Add New Item" at bounding box center [338, 408] width 573 height 26
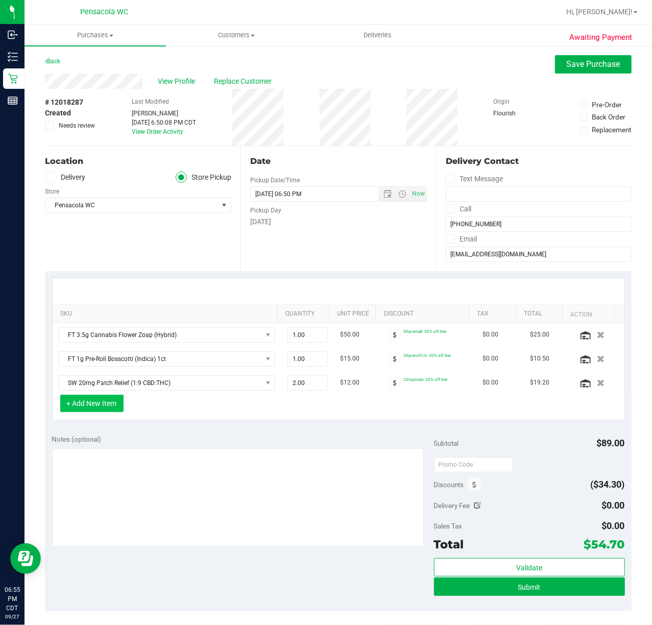
click at [99, 403] on button "+ Add New Item" at bounding box center [91, 403] width 63 height 17
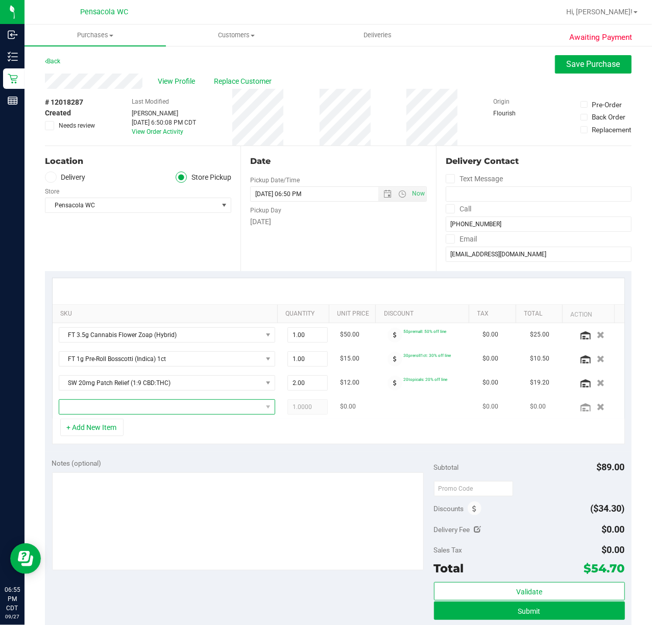
click at [103, 408] on span "NO DATA FOUND" at bounding box center [160, 407] width 203 height 14
type input "g"
click at [170, 411] on span "NO DATA FOUND" at bounding box center [160, 407] width 203 height 14
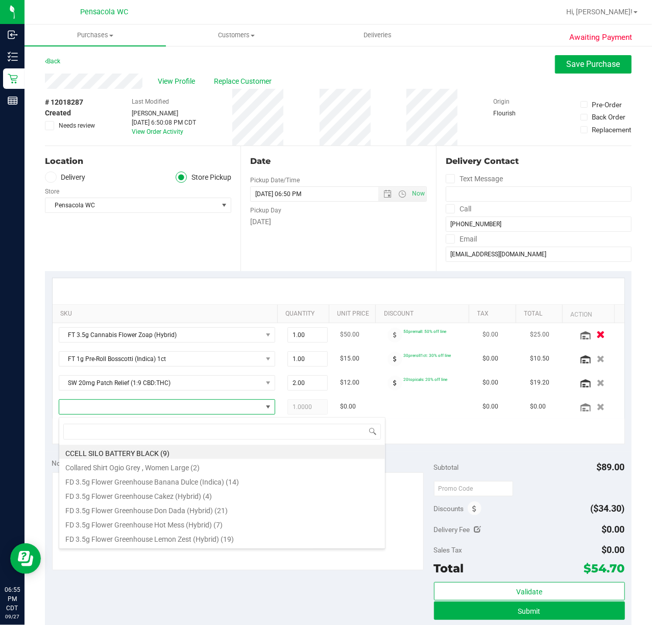
click at [597, 338] on icon "button" at bounding box center [601, 335] width 9 height 8
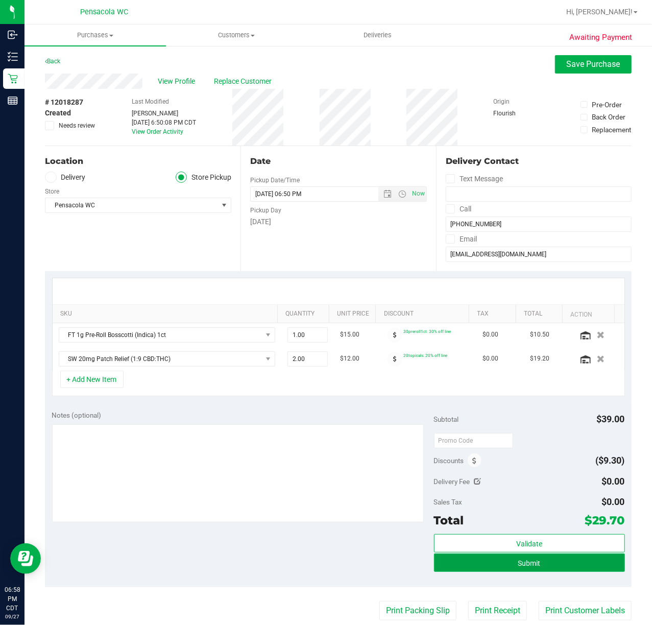
click at [519, 563] on span "Submit" at bounding box center [530, 563] width 22 height 8
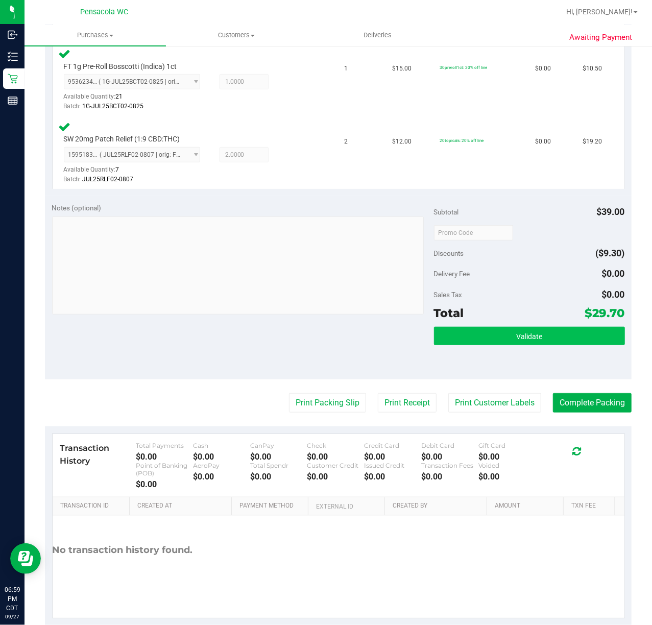
scroll to position [305, 0]
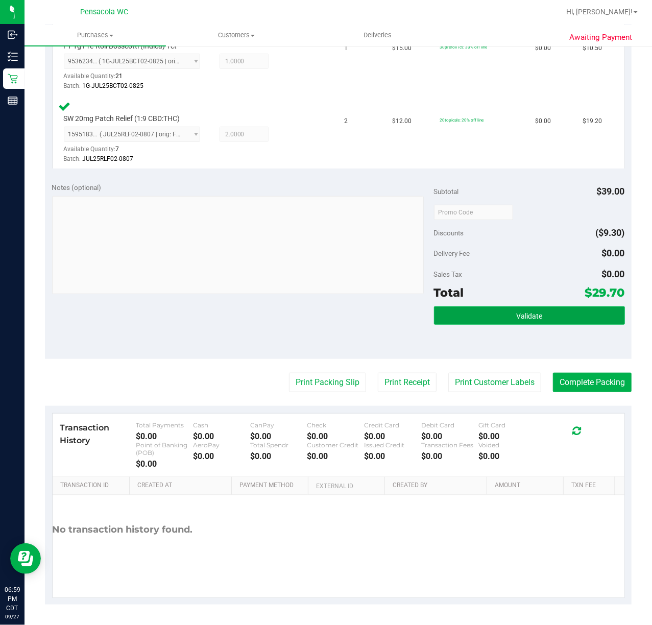
click at [532, 313] on span "Validate" at bounding box center [530, 316] width 26 height 8
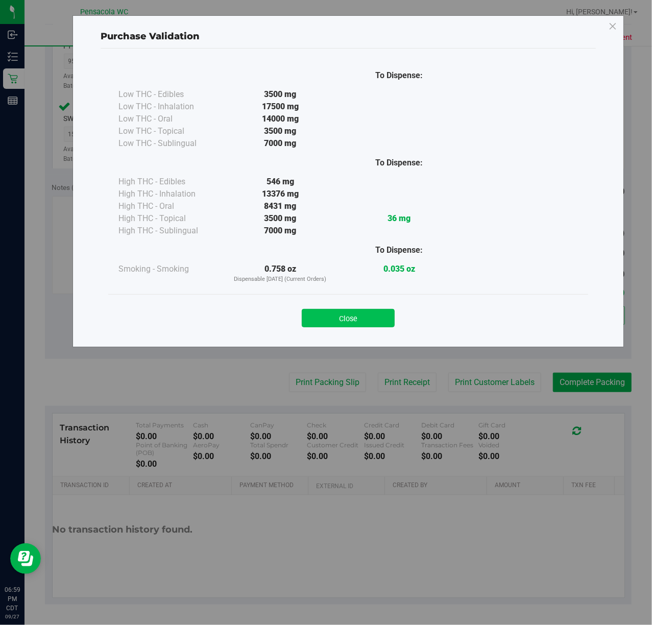
click at [309, 315] on button "Close" at bounding box center [348, 318] width 93 height 18
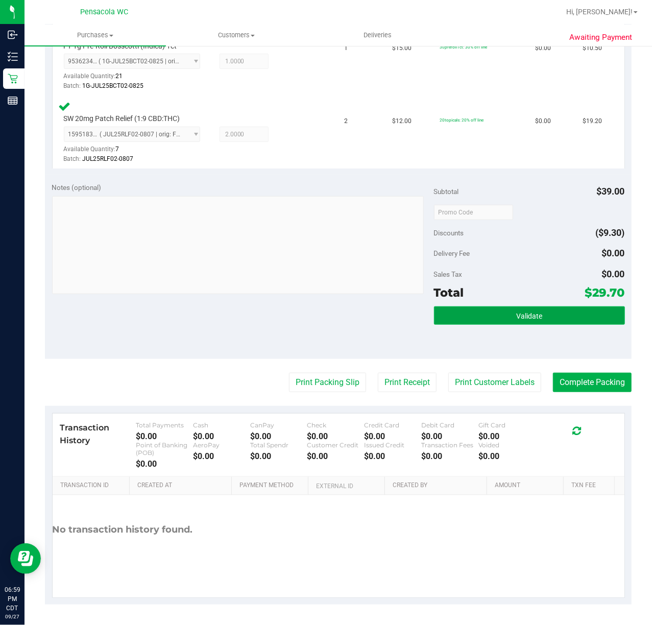
click at [493, 323] on button "Validate" at bounding box center [529, 316] width 191 height 18
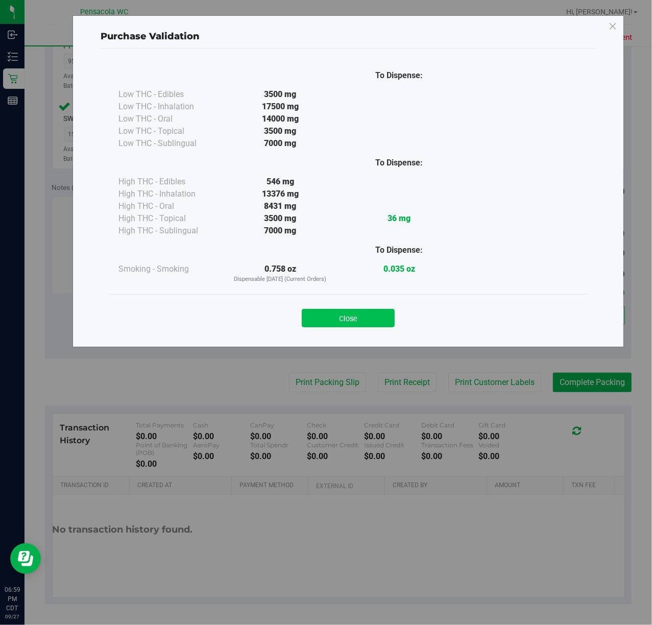
click at [356, 321] on button "Close" at bounding box center [348, 318] width 93 height 18
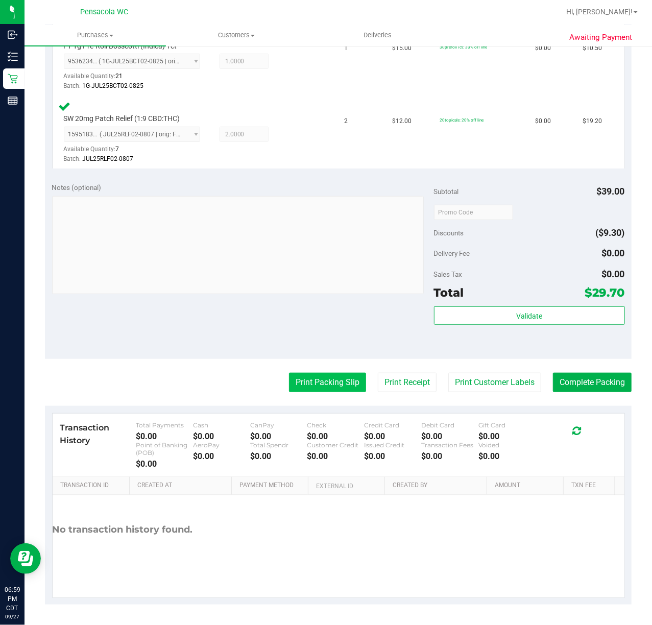
click at [300, 381] on button "Print Packing Slip" at bounding box center [327, 382] width 77 height 19
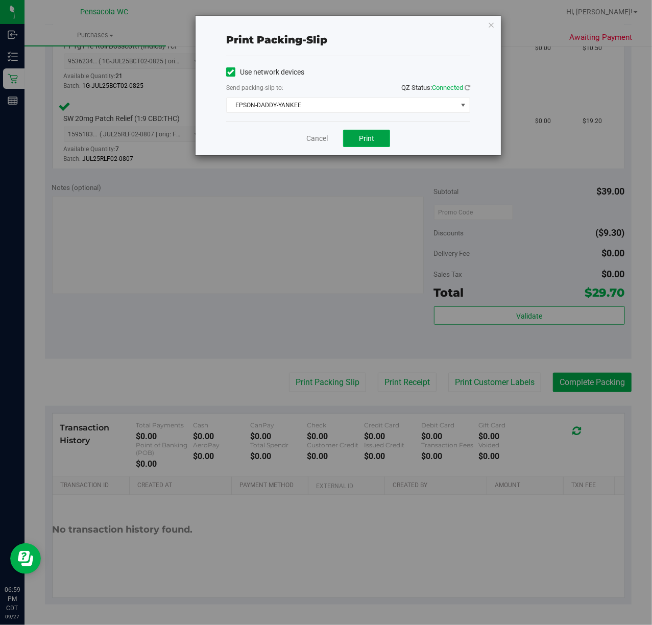
click at [364, 133] on button "Print" at bounding box center [366, 138] width 47 height 17
click at [494, 21] on icon "button" at bounding box center [491, 24] width 7 height 12
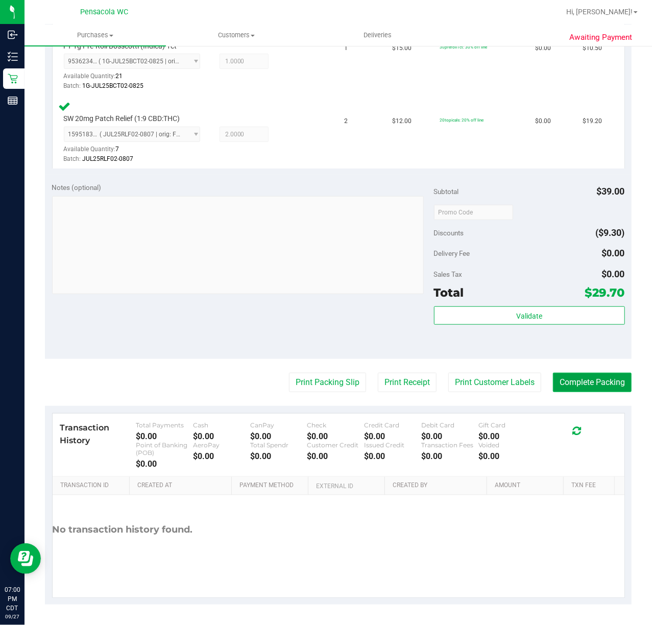
click at [600, 387] on button "Complete Packing" at bounding box center [592, 382] width 79 height 19
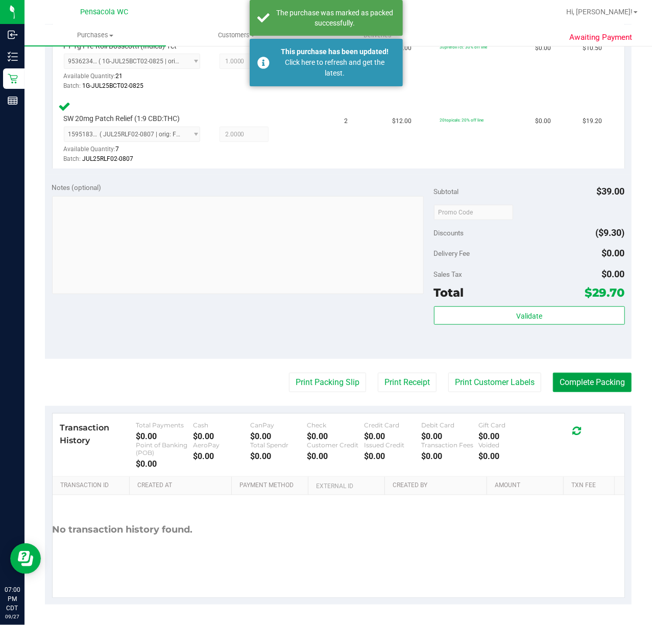
scroll to position [0, 0]
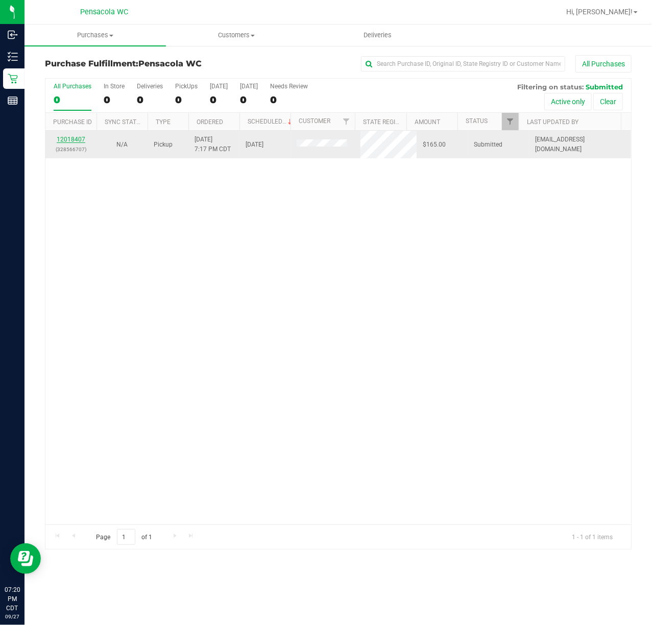
click at [74, 139] on link "12018407" at bounding box center [71, 139] width 29 height 7
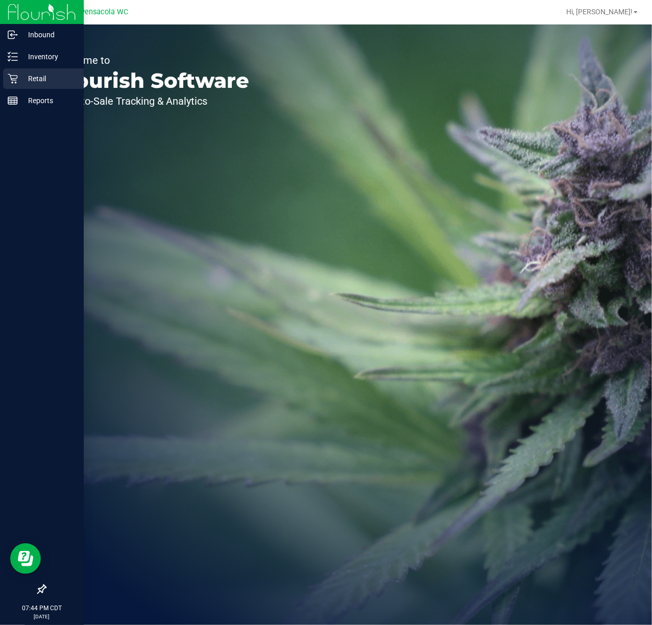
drag, startPoint x: 19, startPoint y: 76, endPoint x: 29, endPoint y: 80, distance: 11.0
click at [19, 76] on p "Retail" at bounding box center [48, 79] width 61 height 12
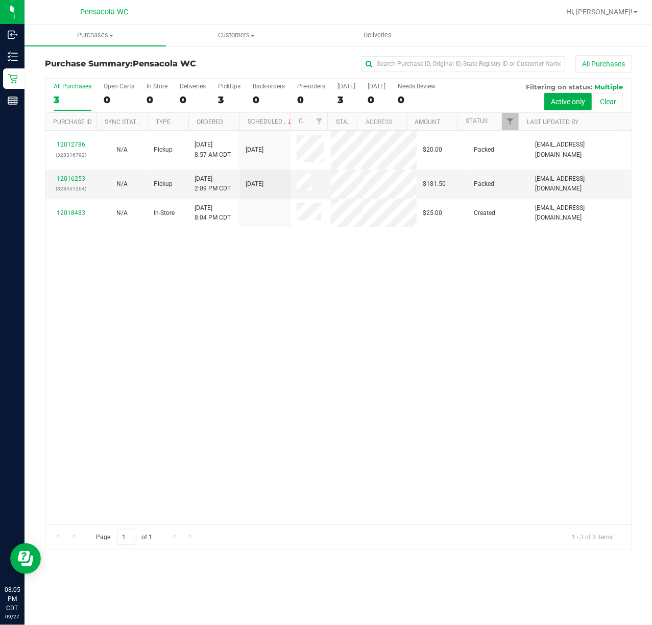
drag, startPoint x: 288, startPoint y: 291, endPoint x: 275, endPoint y: 291, distance: 13.3
click at [287, 291] on div "12012786 (328316792) N/A Pickup [DATE] 8:57 AM CDT 9/27/2025 $20.00 Packed [EMA…" at bounding box center [338, 328] width 586 height 394
click at [154, 307] on div "12012786 (328316792) N/A Pickup [DATE] 8:57 AM CDT 9/27/2025 $20.00 Packed [EMA…" at bounding box center [338, 328] width 586 height 394
